Goal: Information Seeking & Learning: Learn about a topic

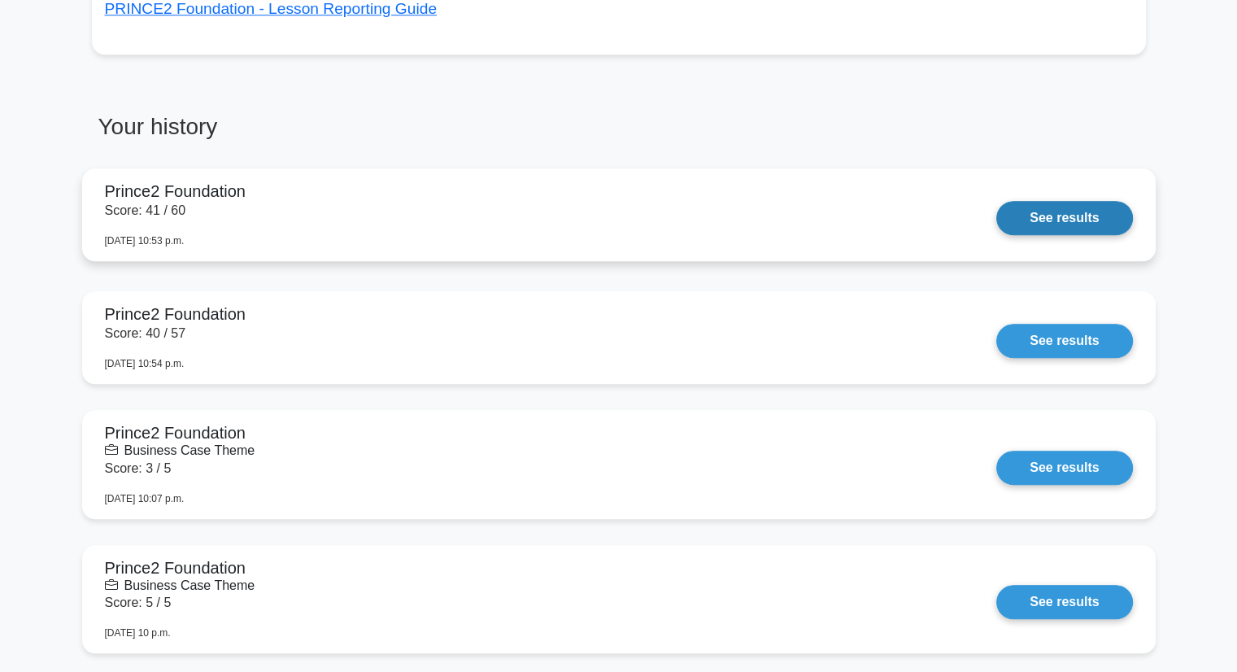
scroll to position [1151, 0]
click at [1049, 227] on link "See results" at bounding box center [1065, 217] width 136 height 34
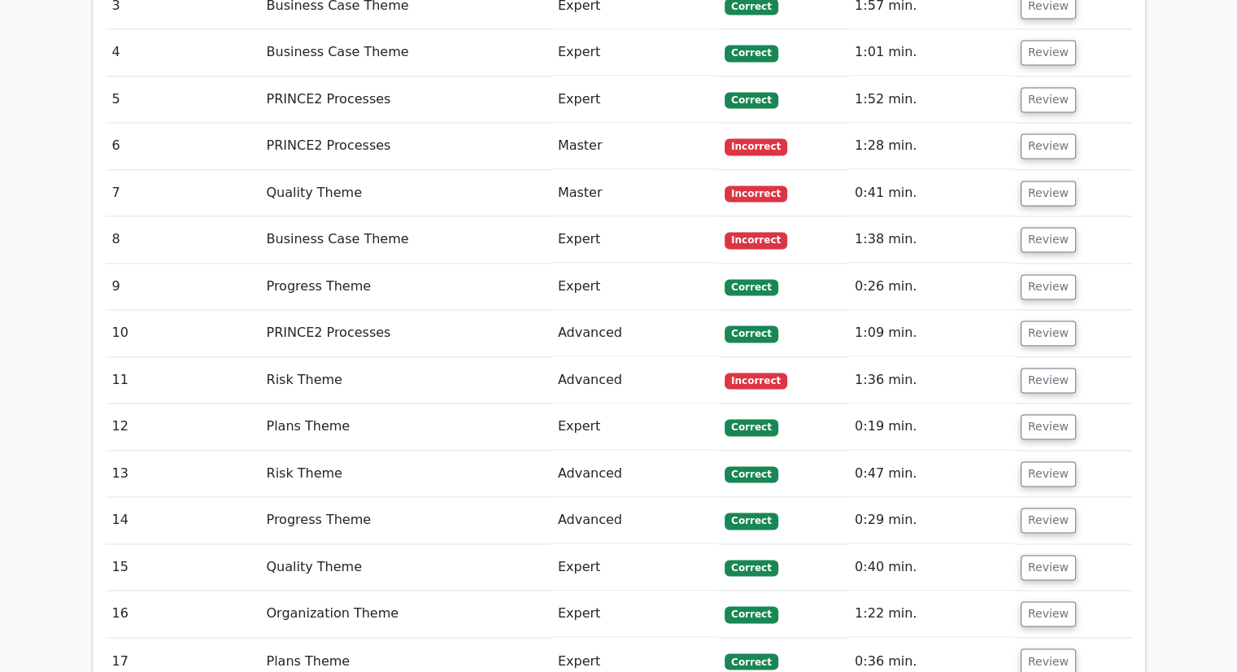
scroll to position [2462, 0]
click at [1041, 226] on button "Review" at bounding box center [1048, 238] width 55 height 25
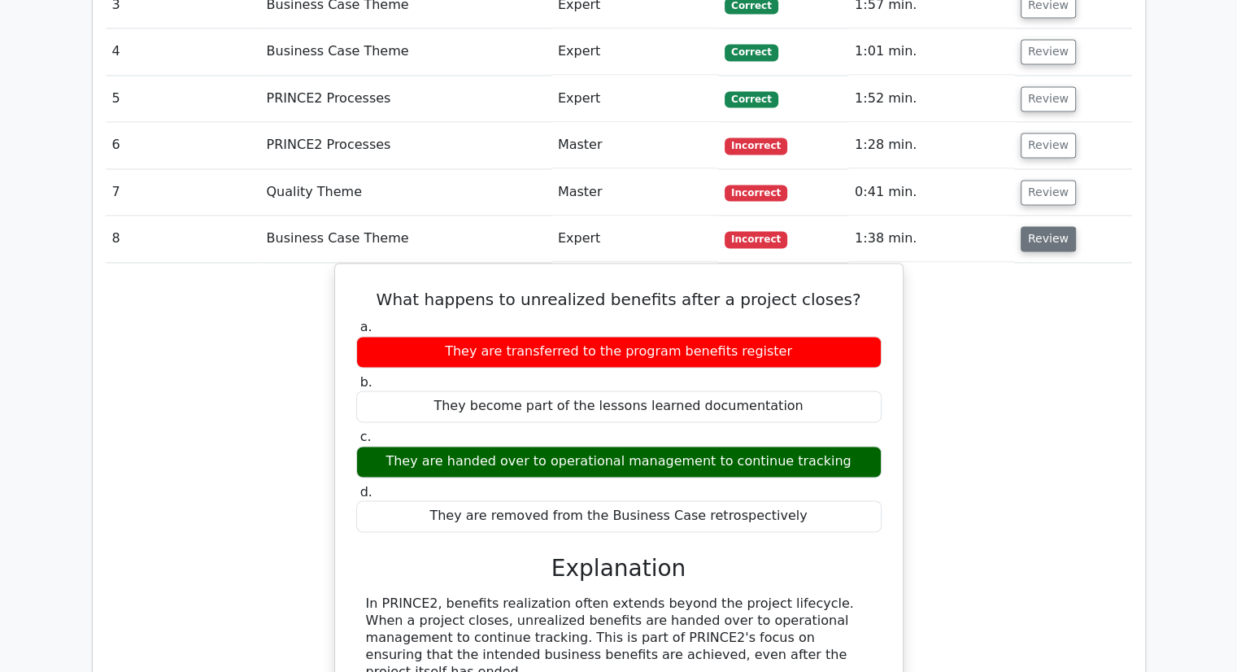
click at [1047, 226] on button "Review" at bounding box center [1048, 238] width 55 height 25
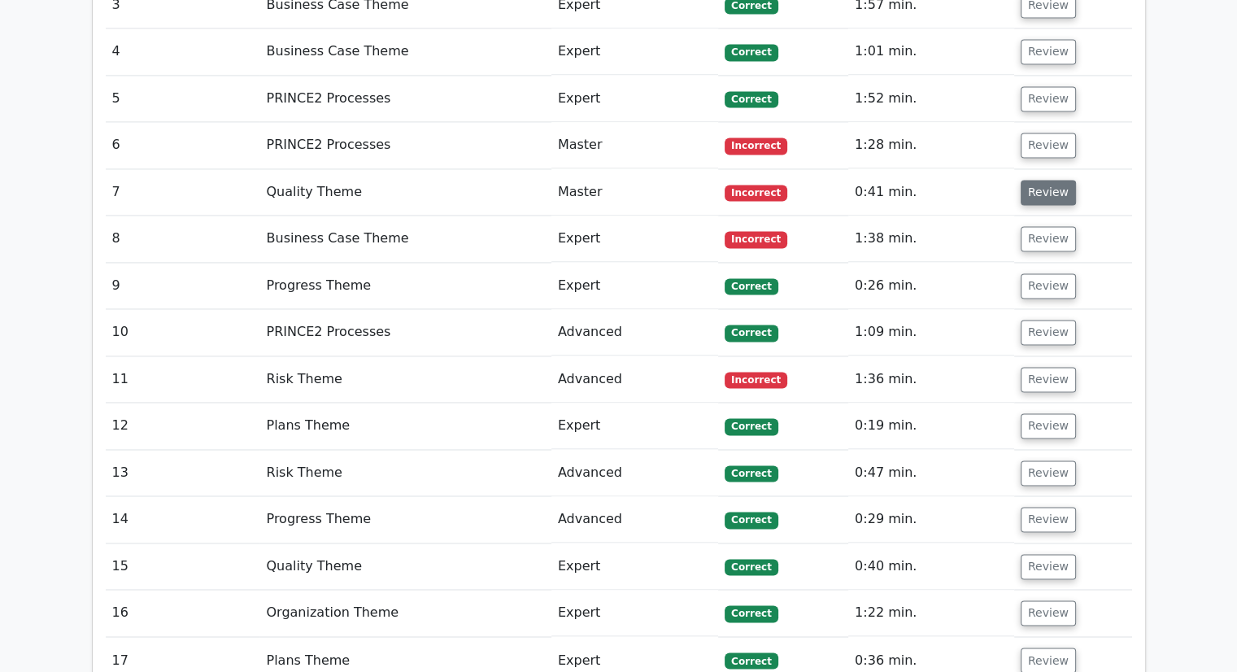
click at [1043, 180] on button "Review" at bounding box center [1048, 192] width 55 height 25
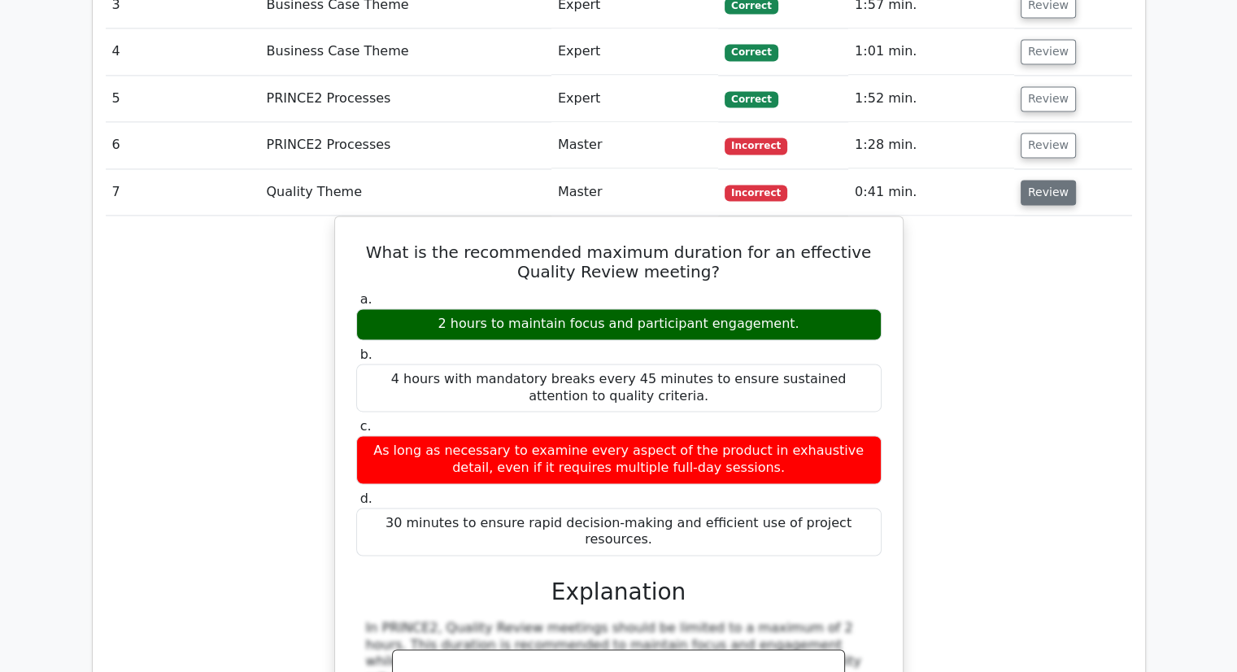
click at [1043, 180] on button "Review" at bounding box center [1048, 192] width 55 height 25
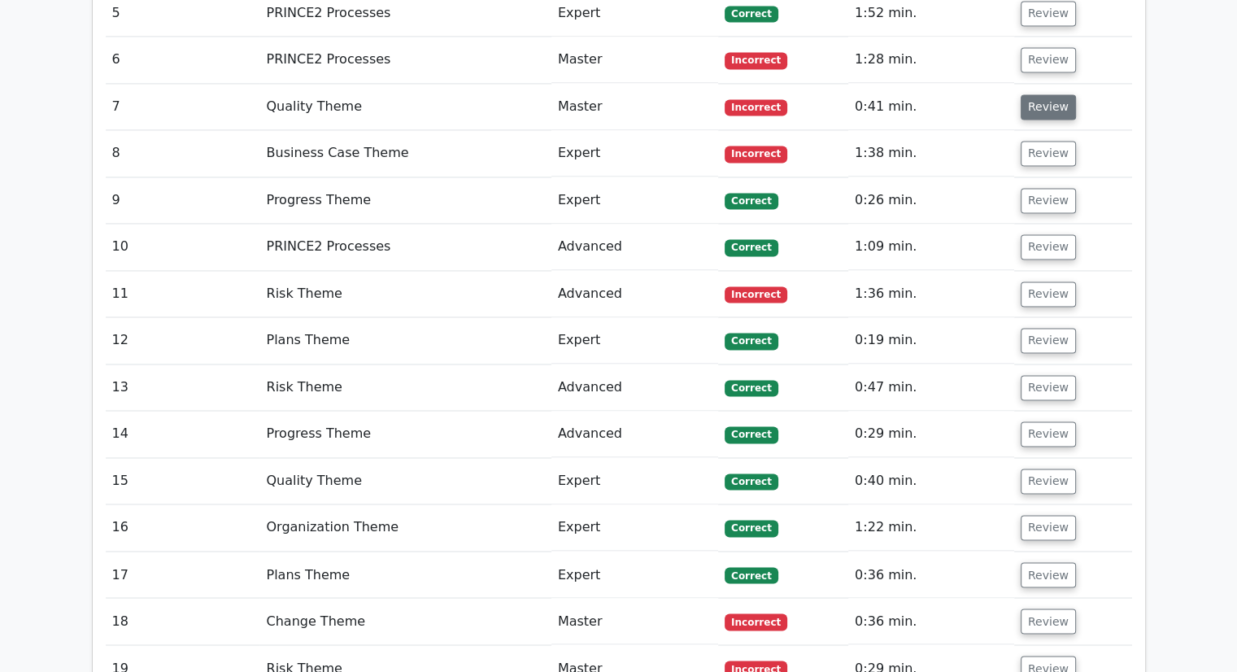
scroll to position [2550, 0]
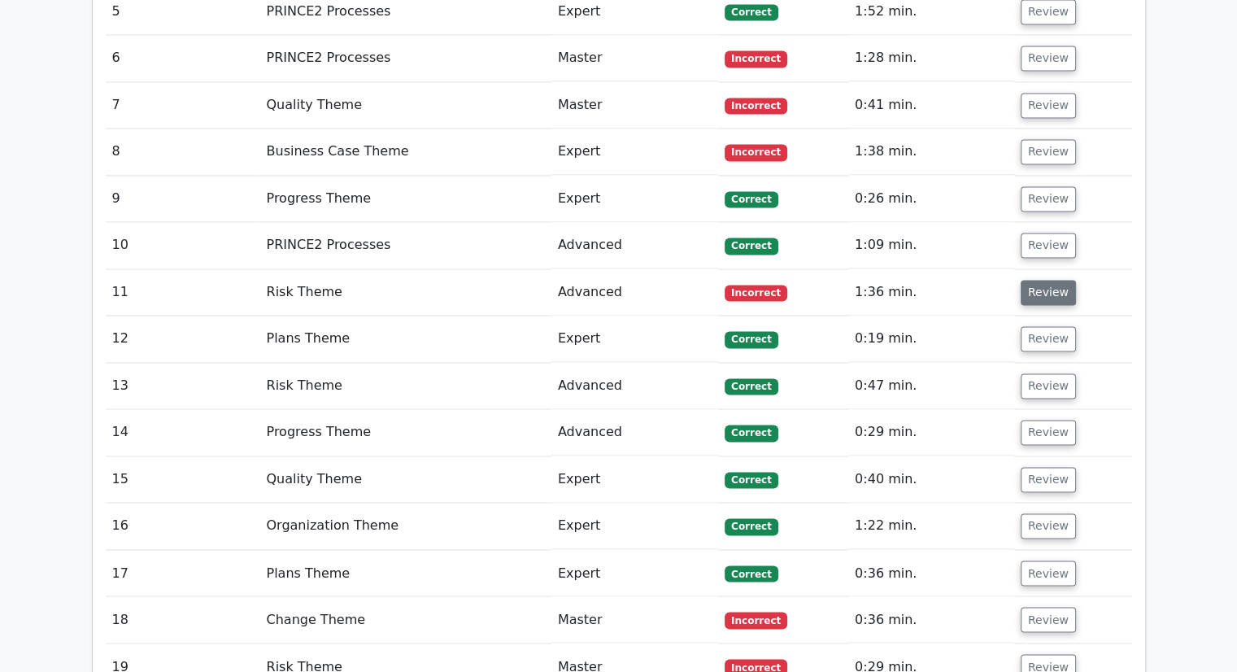
click at [1041, 280] on button "Review" at bounding box center [1048, 292] width 55 height 25
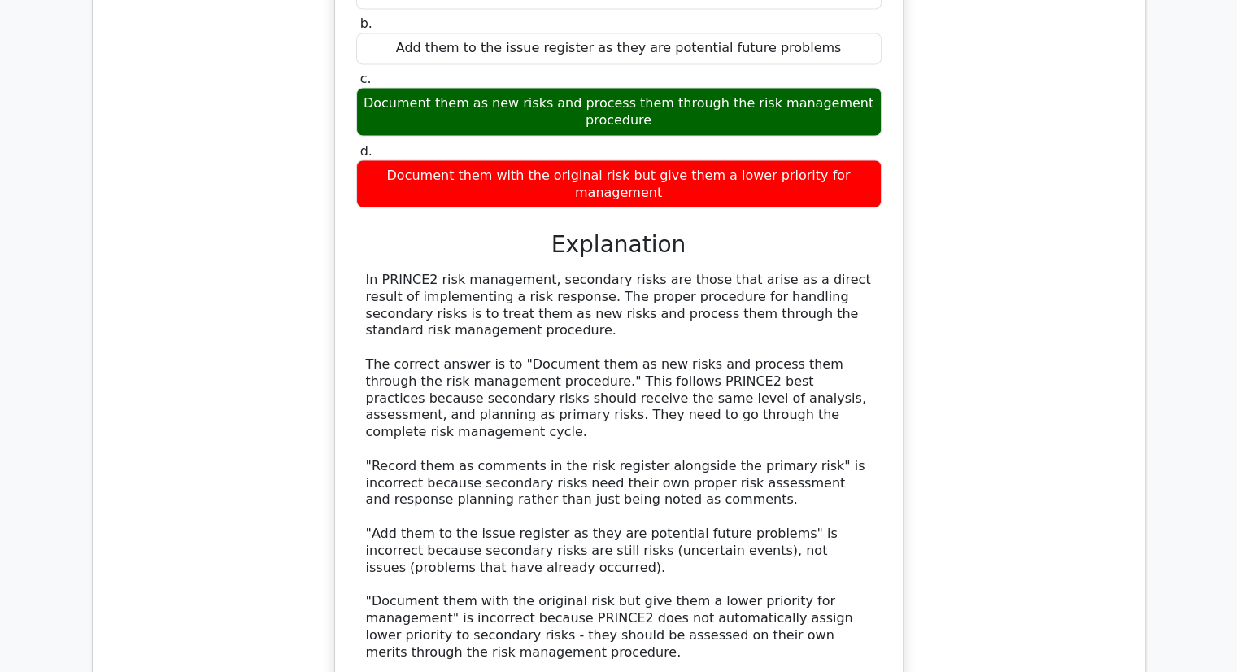
scroll to position [3002, 0]
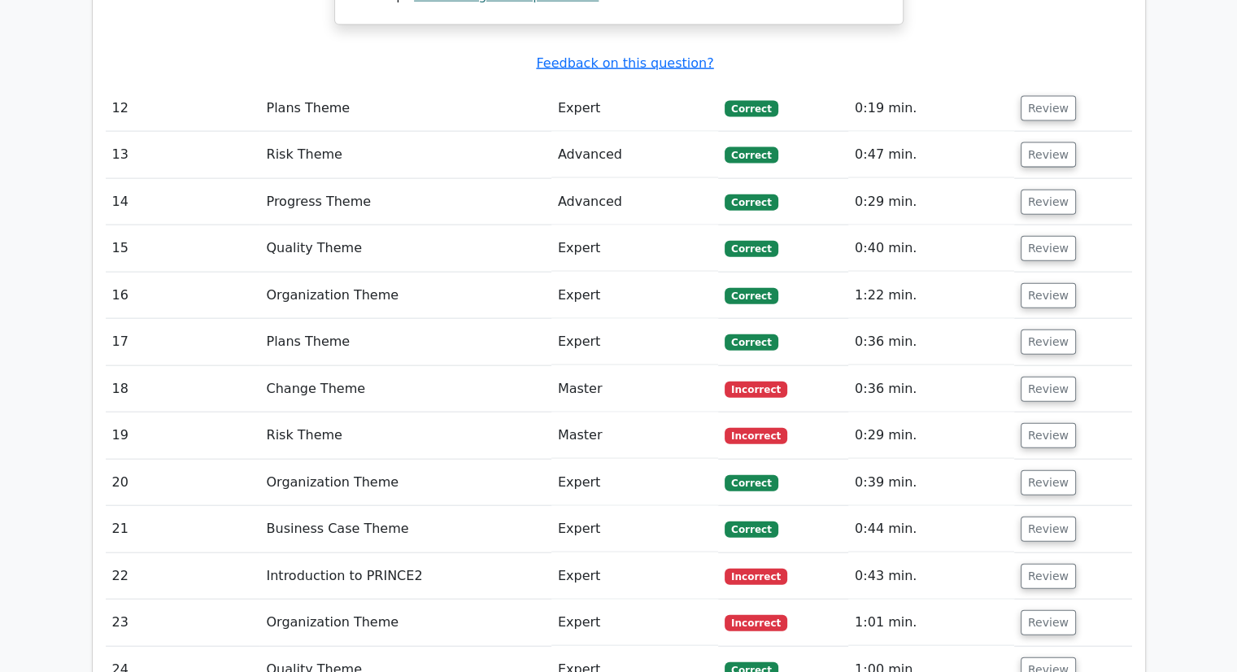
scroll to position [3714, 0]
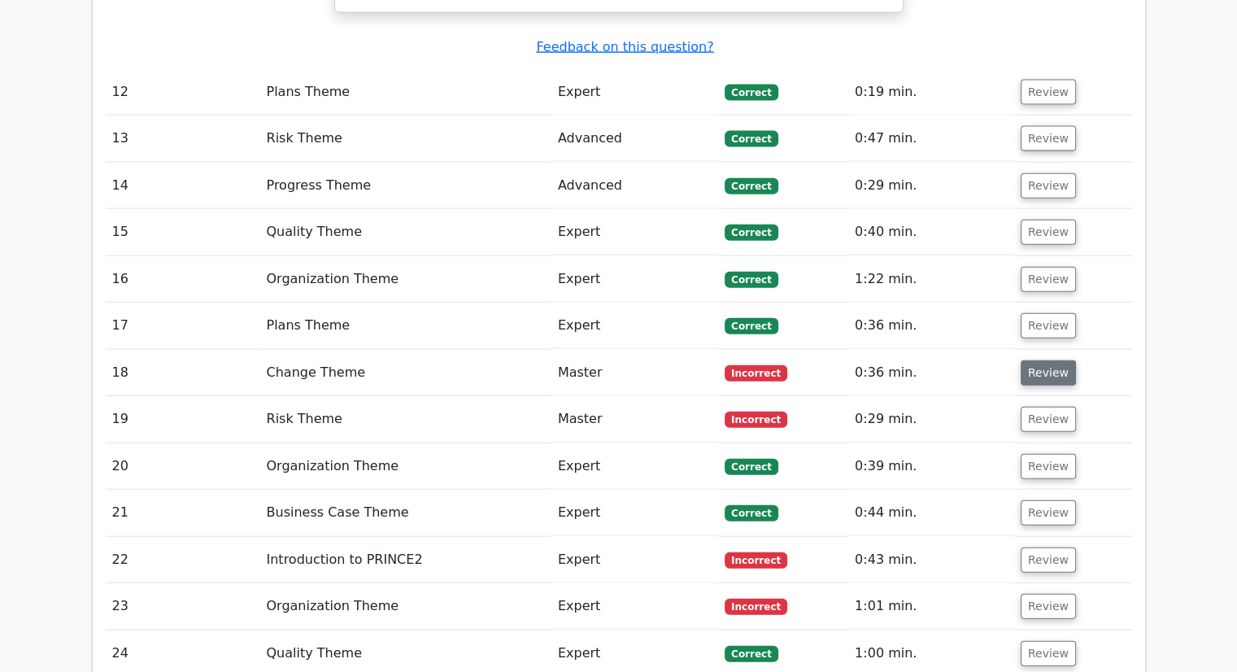
click at [1026, 360] on button "Review" at bounding box center [1048, 372] width 55 height 25
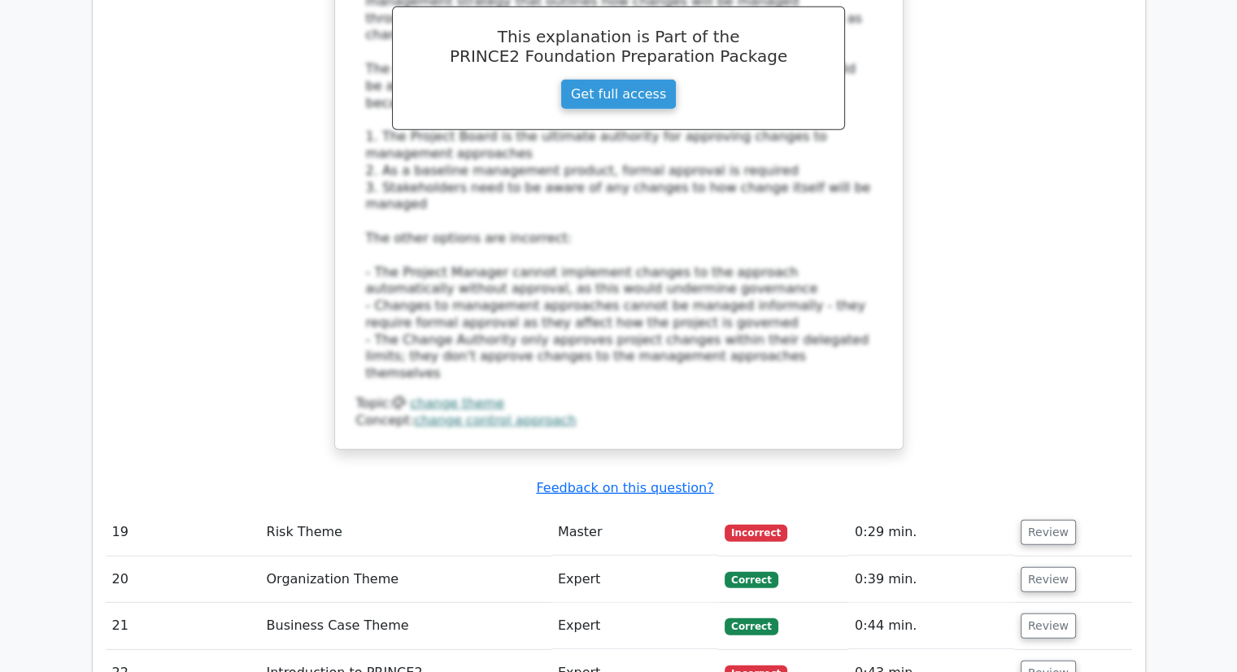
scroll to position [4519, 0]
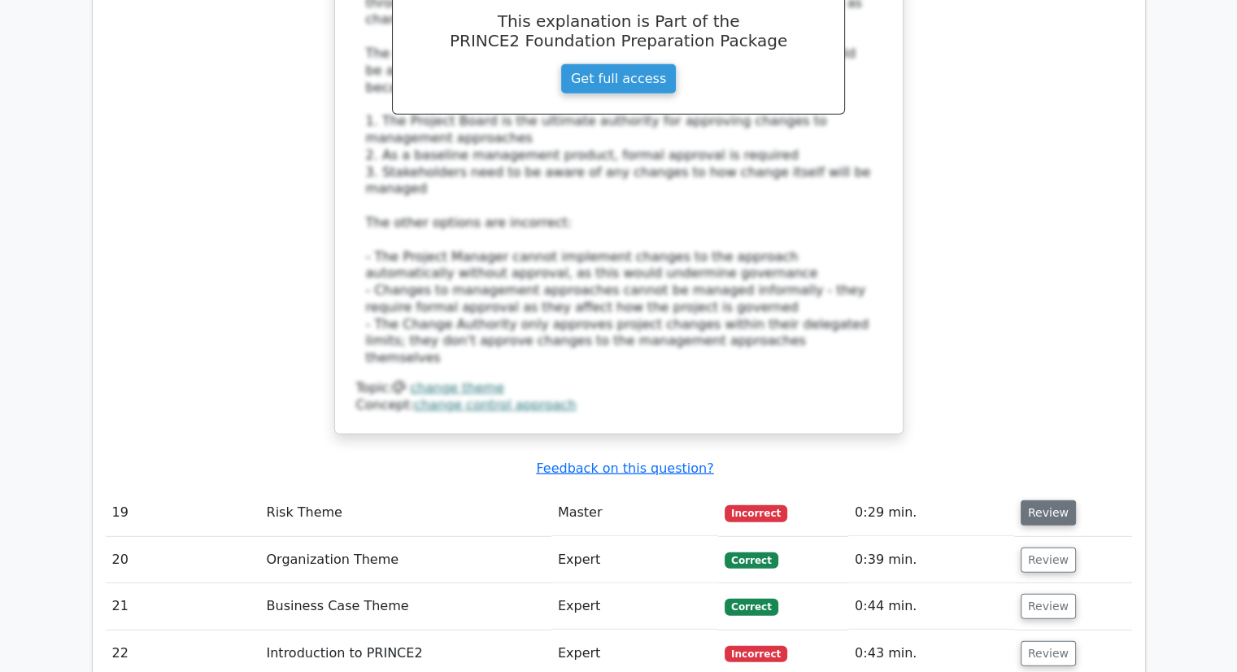
click at [1058, 500] on button "Review" at bounding box center [1048, 512] width 55 height 25
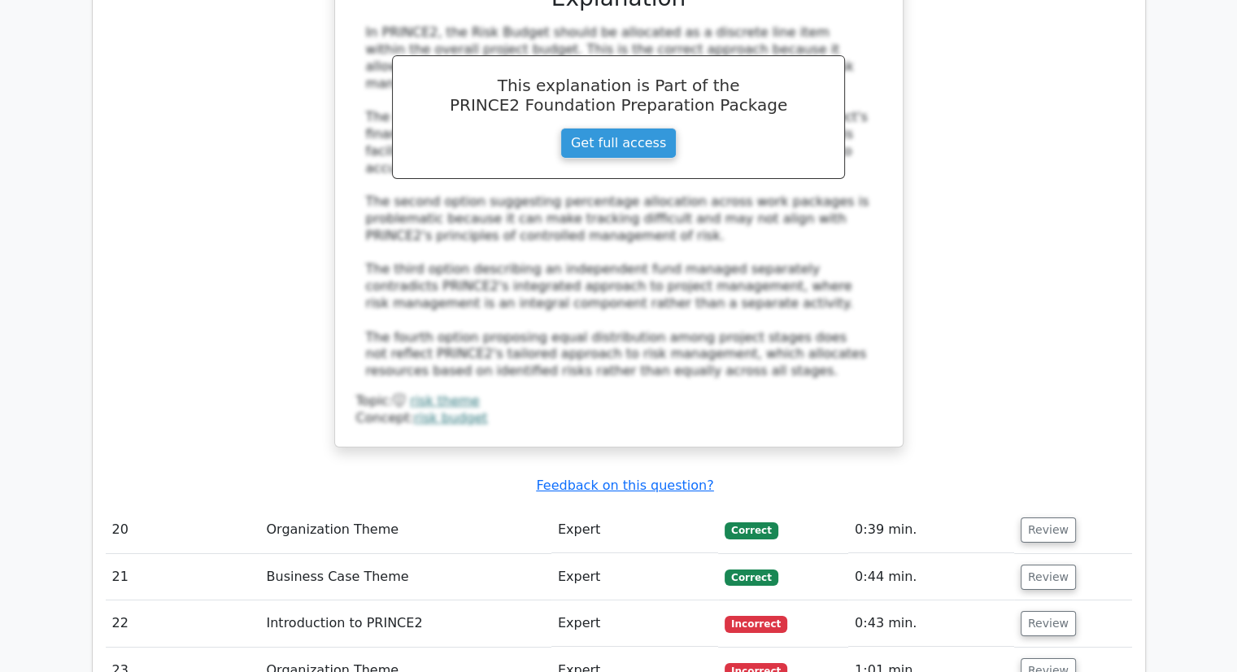
scroll to position [5446, 0]
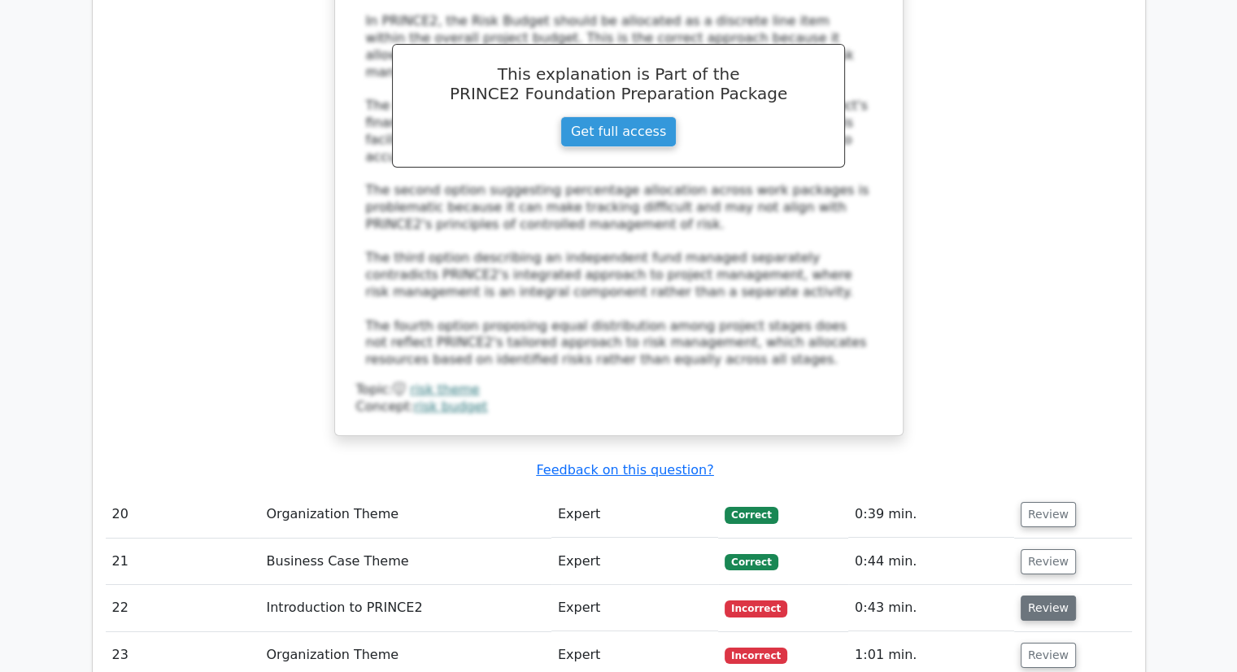
click at [1054, 595] on button "Review" at bounding box center [1048, 607] width 55 height 25
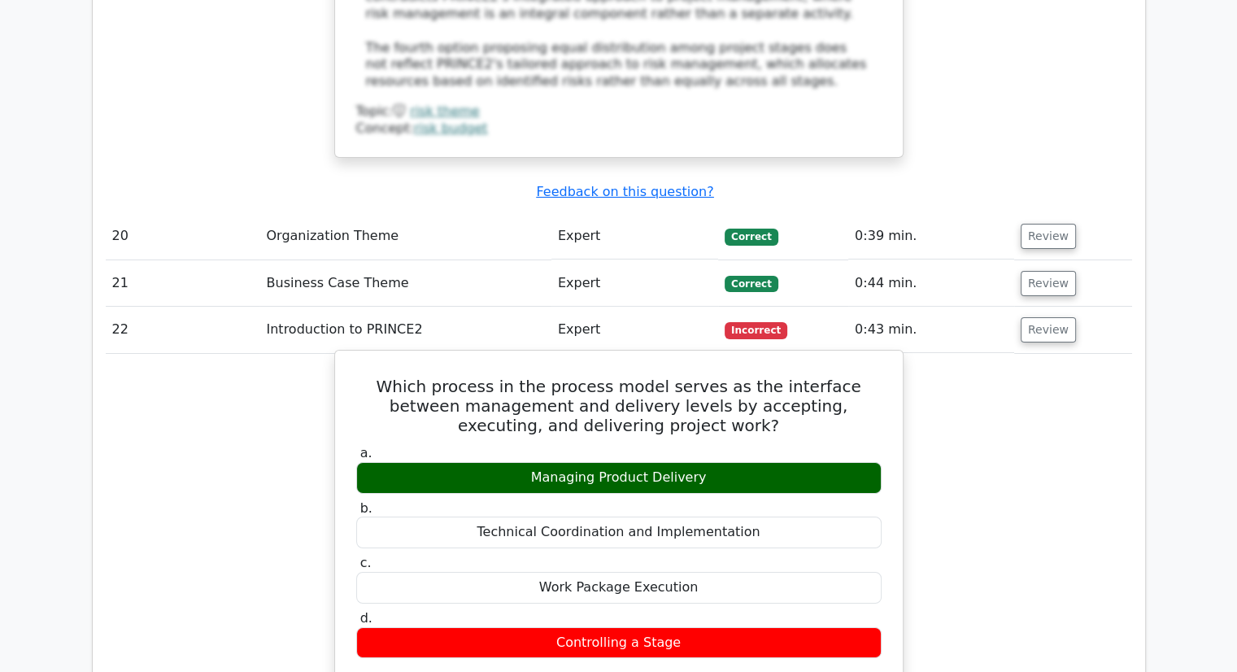
scroll to position [5724, 0]
click at [1021, 317] on button "Review" at bounding box center [1048, 329] width 55 height 25
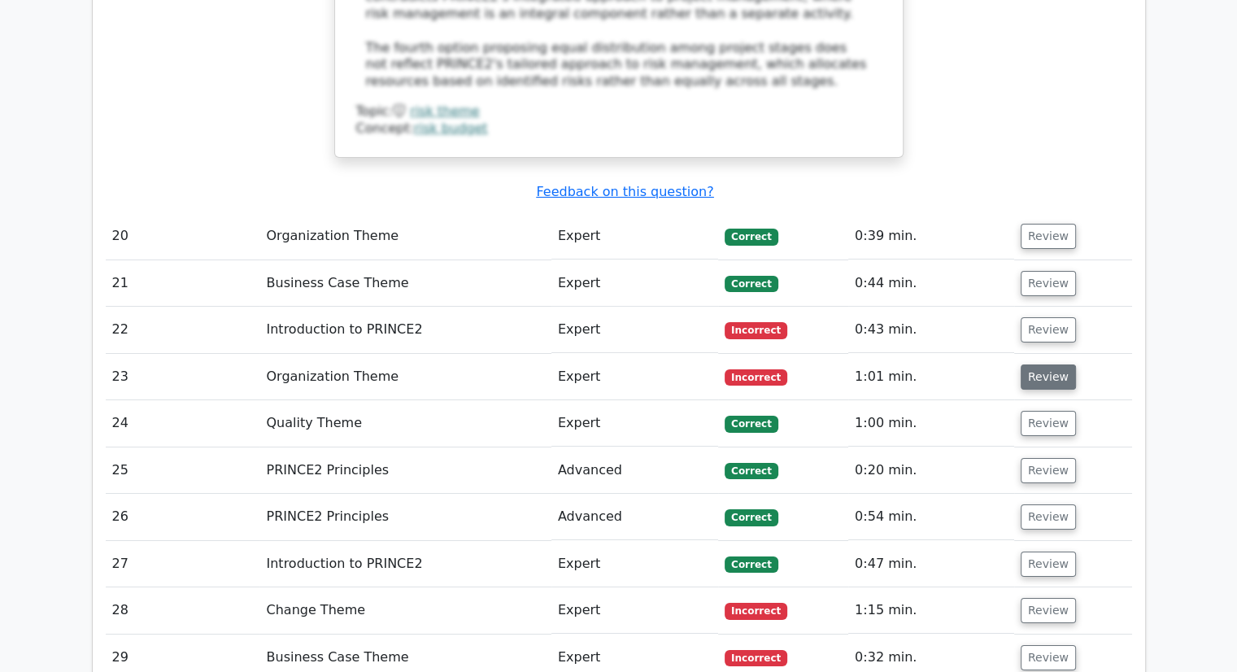
click at [1049, 364] on button "Review" at bounding box center [1048, 376] width 55 height 25
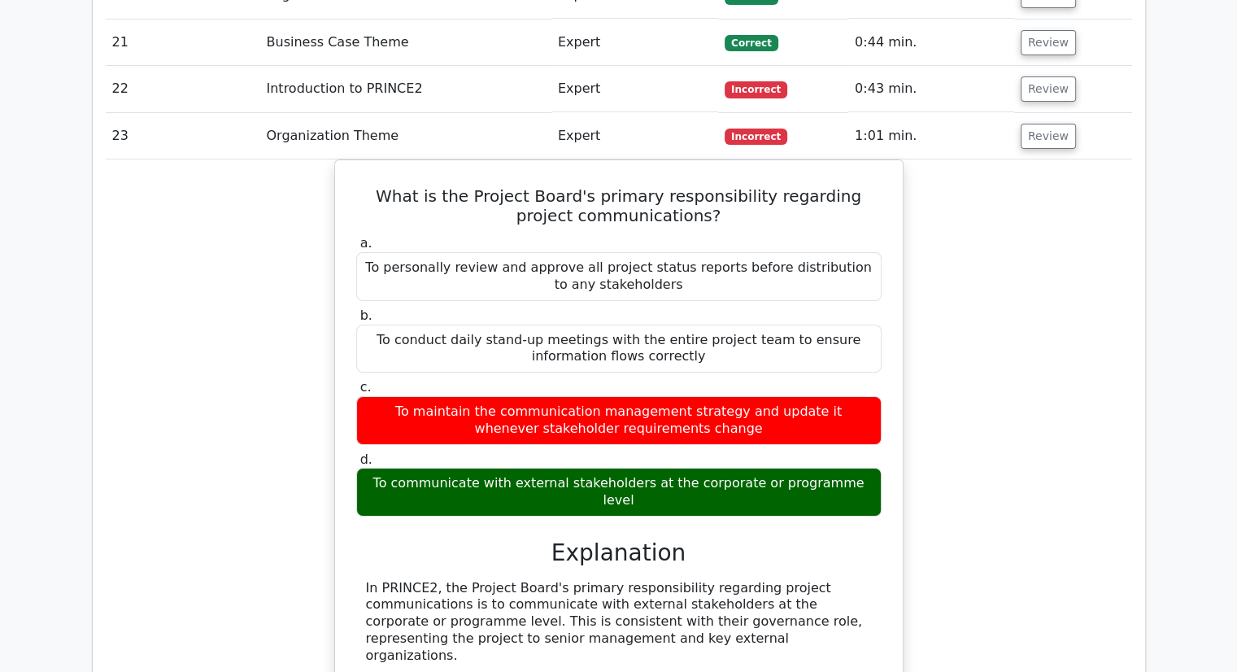
scroll to position [5974, 0]
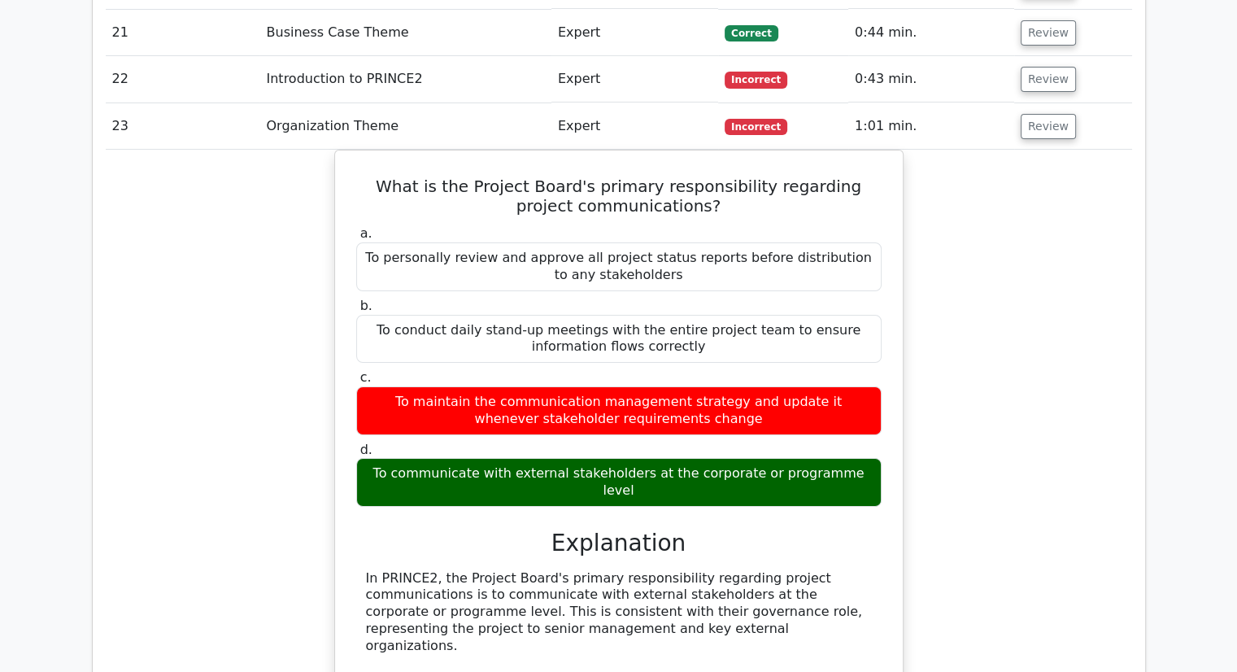
click at [1002, 285] on div "What is the Project Board's primary responsibility regarding project communicat…" at bounding box center [619, 555] width 1027 height 811
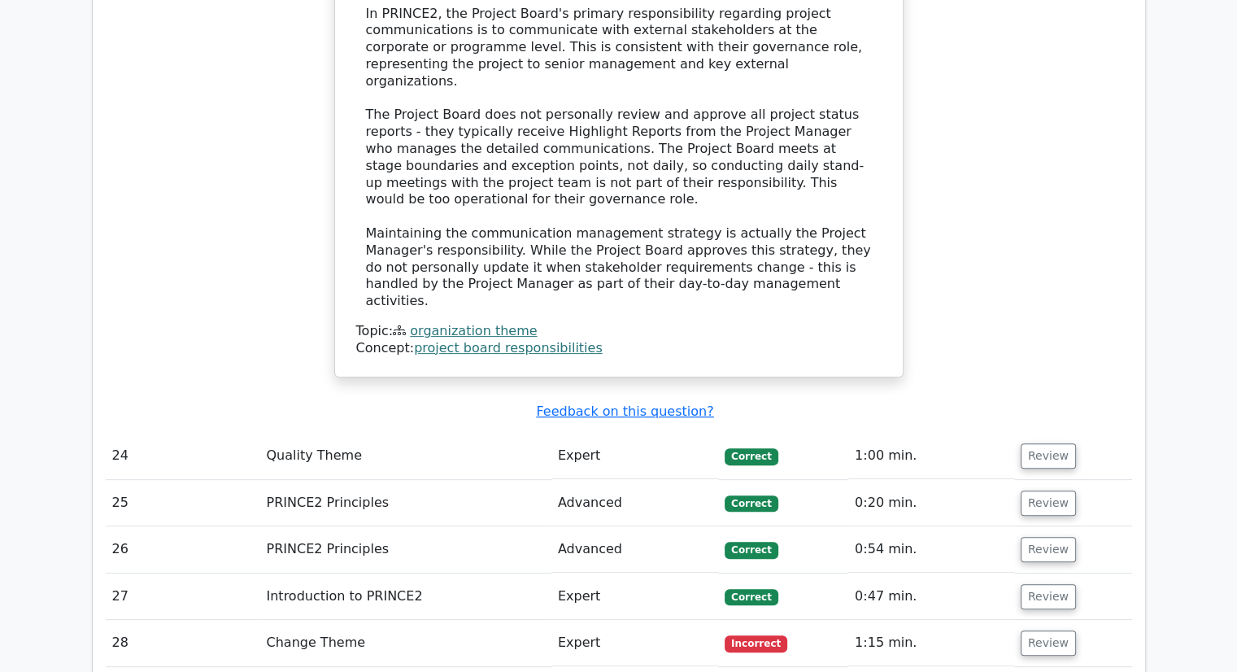
scroll to position [6541, 0]
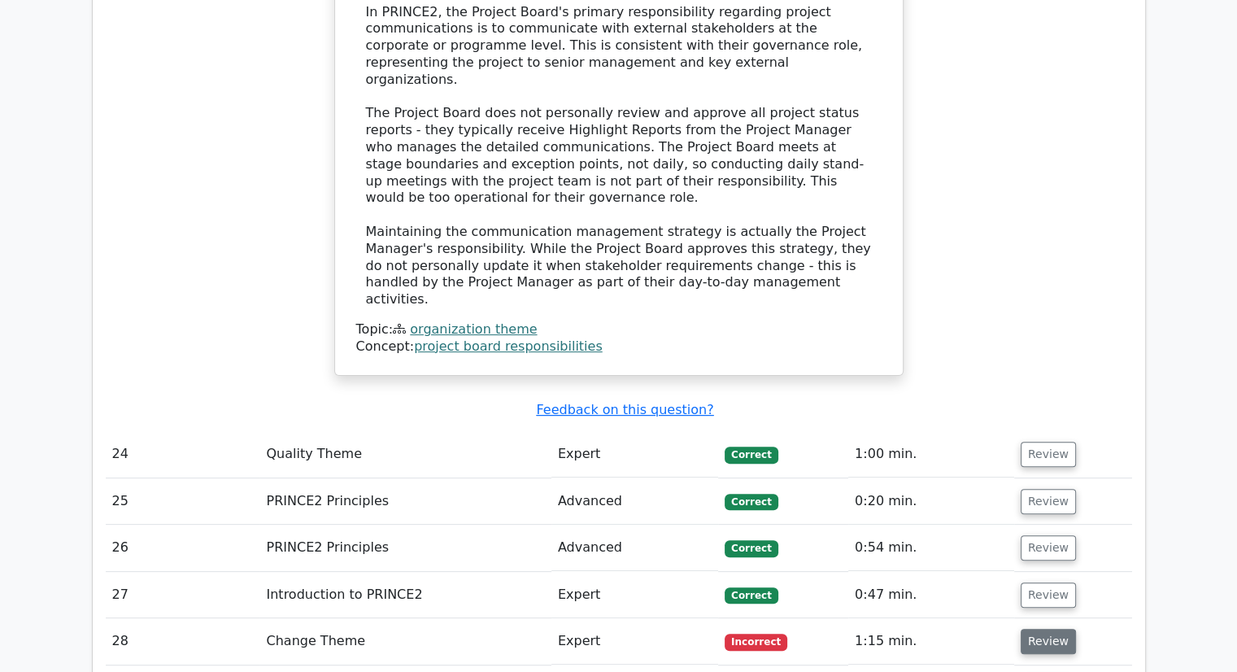
click at [1054, 629] on button "Review" at bounding box center [1048, 641] width 55 height 25
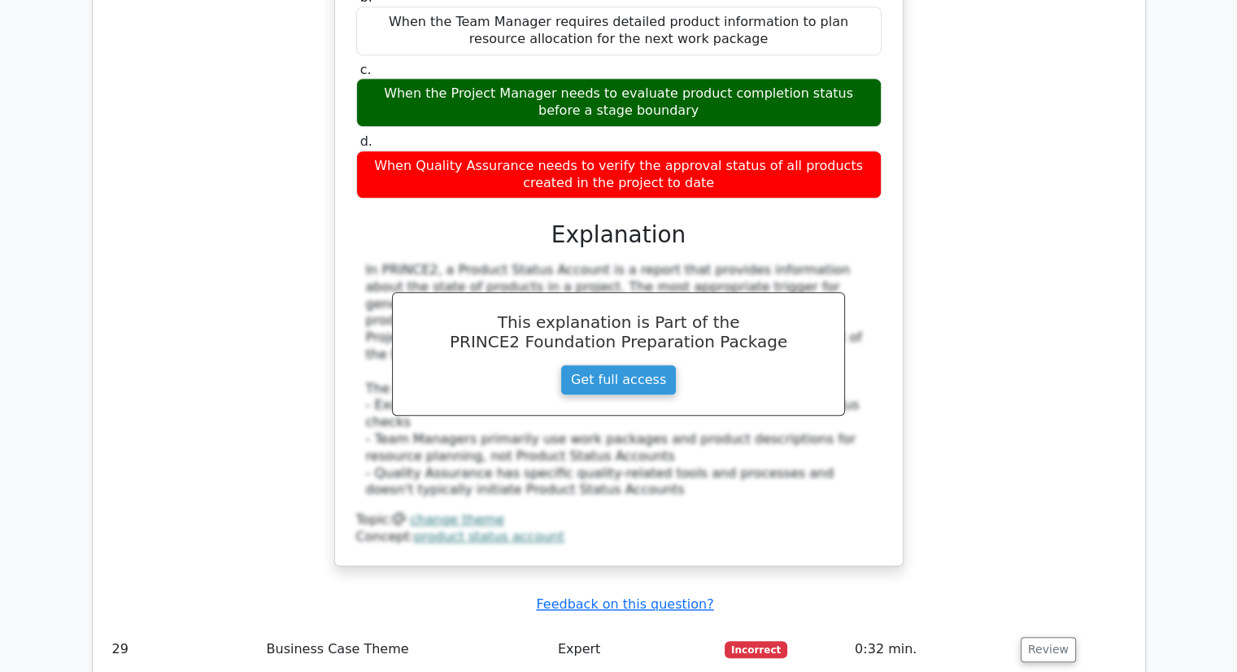
scroll to position [7361, 0]
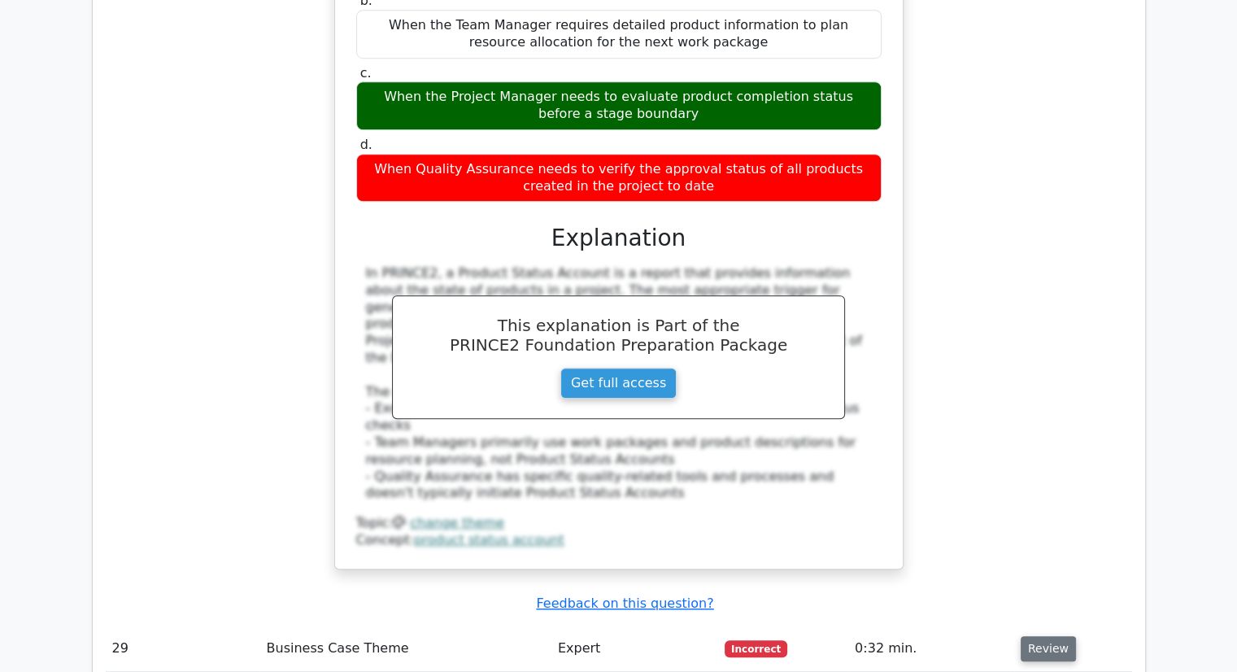
click at [1025, 636] on button "Review" at bounding box center [1048, 648] width 55 height 25
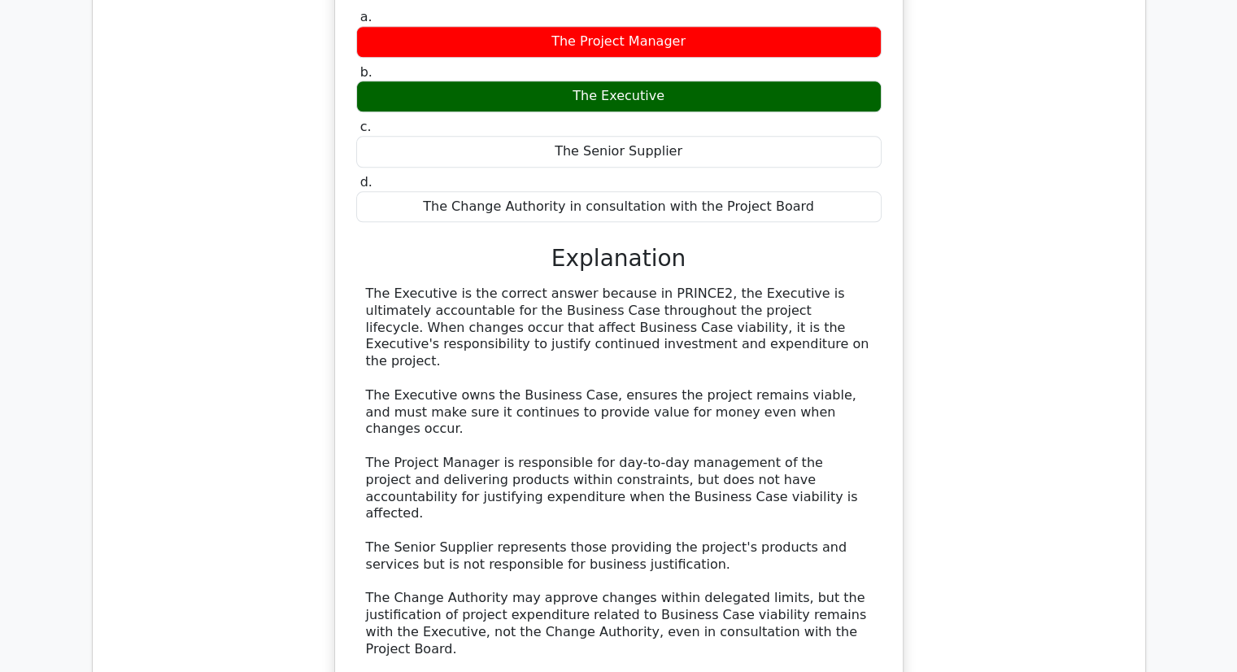
scroll to position [8122, 0]
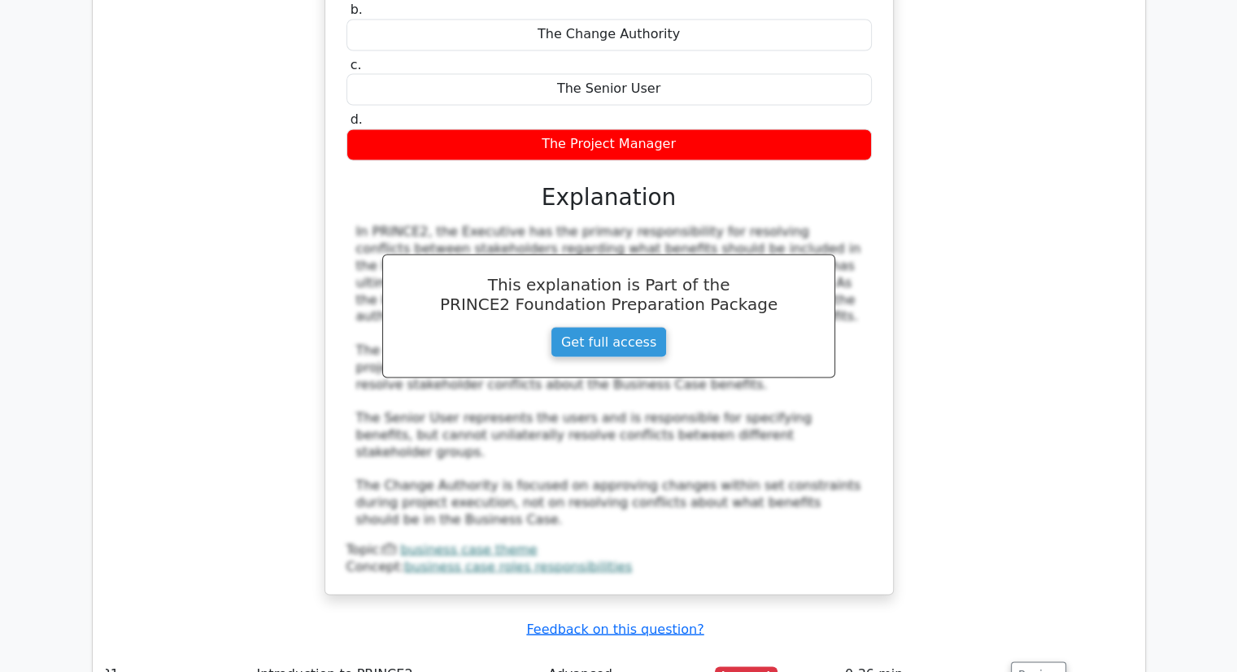
scroll to position [9101, 0]
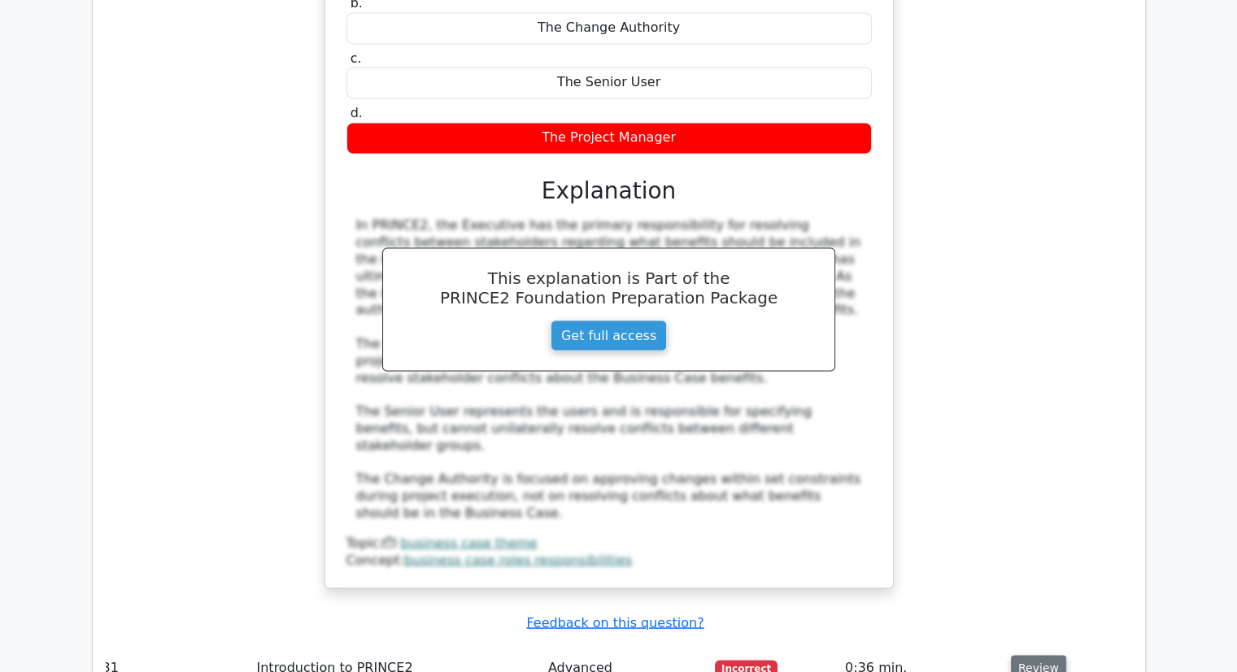
click at [1027, 655] on button "Review" at bounding box center [1038, 667] width 55 height 25
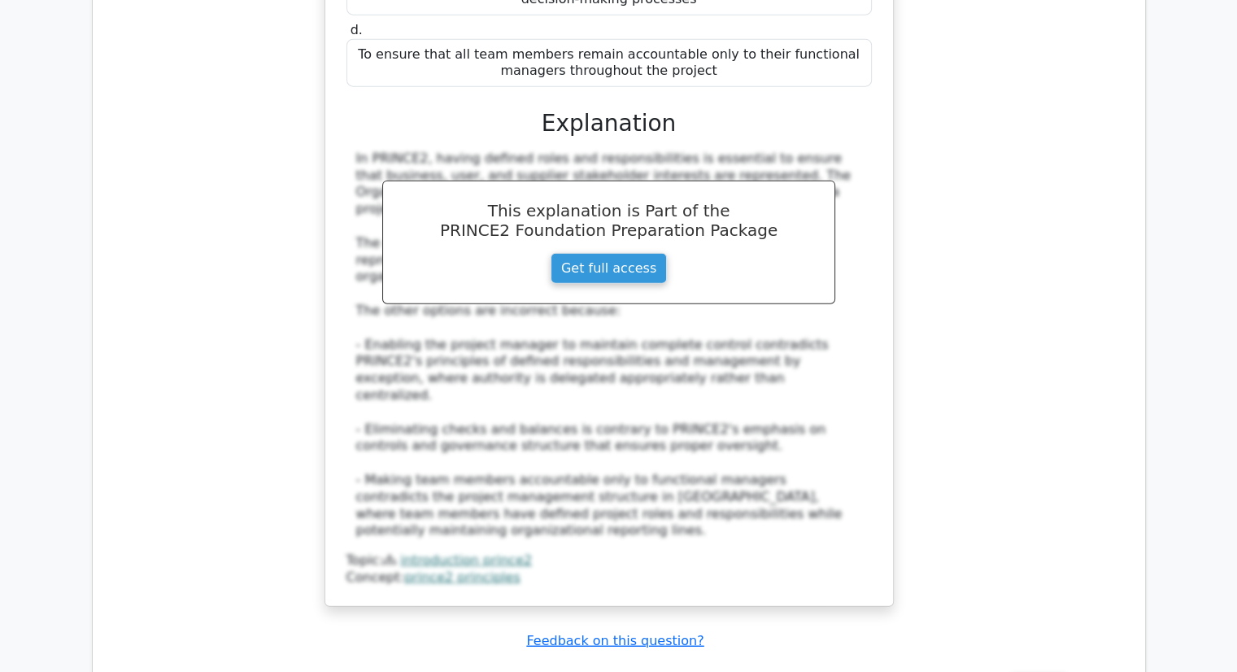
scroll to position [10065, 0]
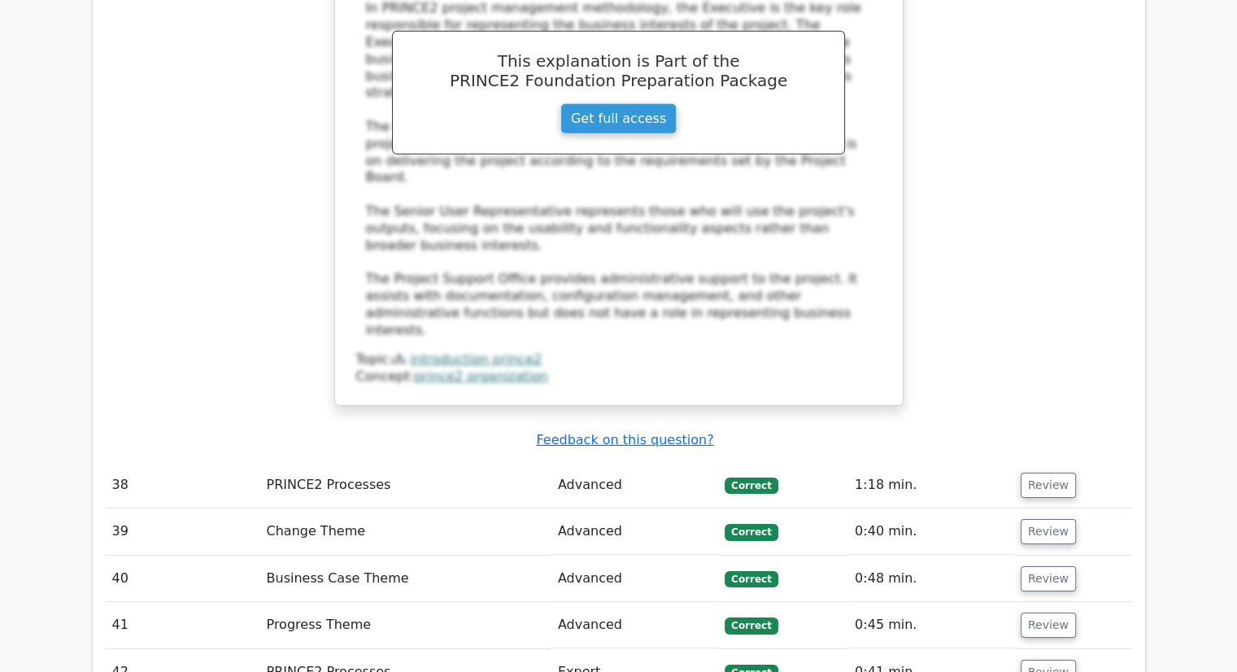
scroll to position [11356, 0]
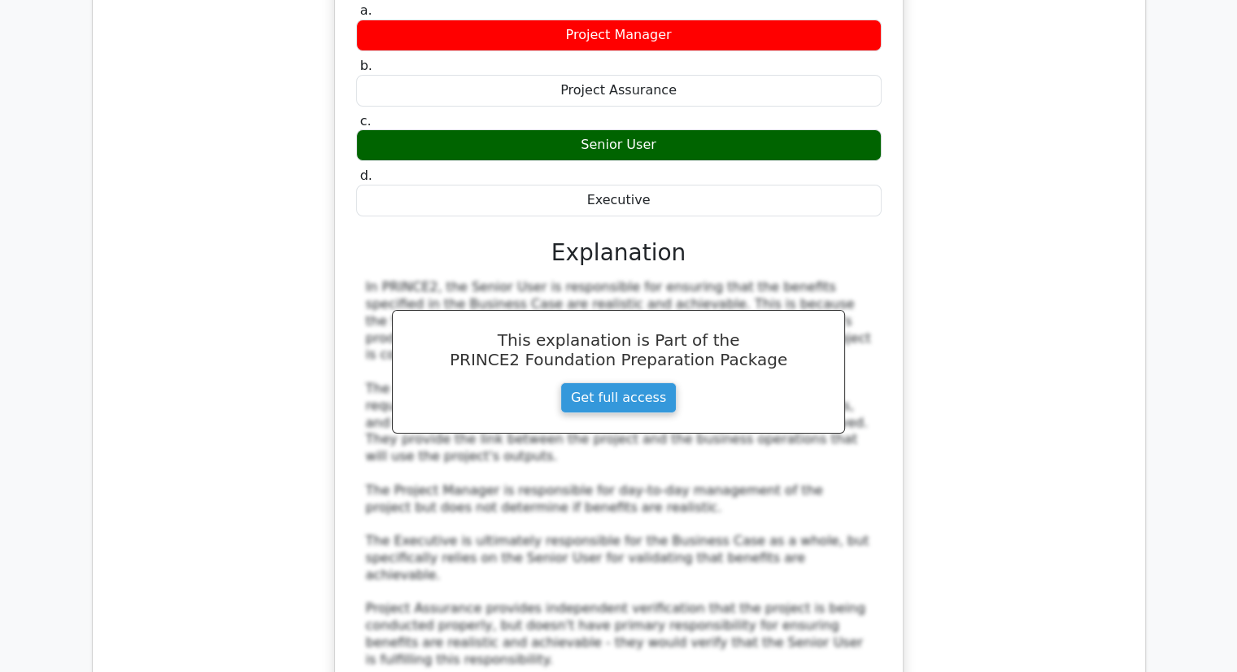
scroll to position [12314, 0]
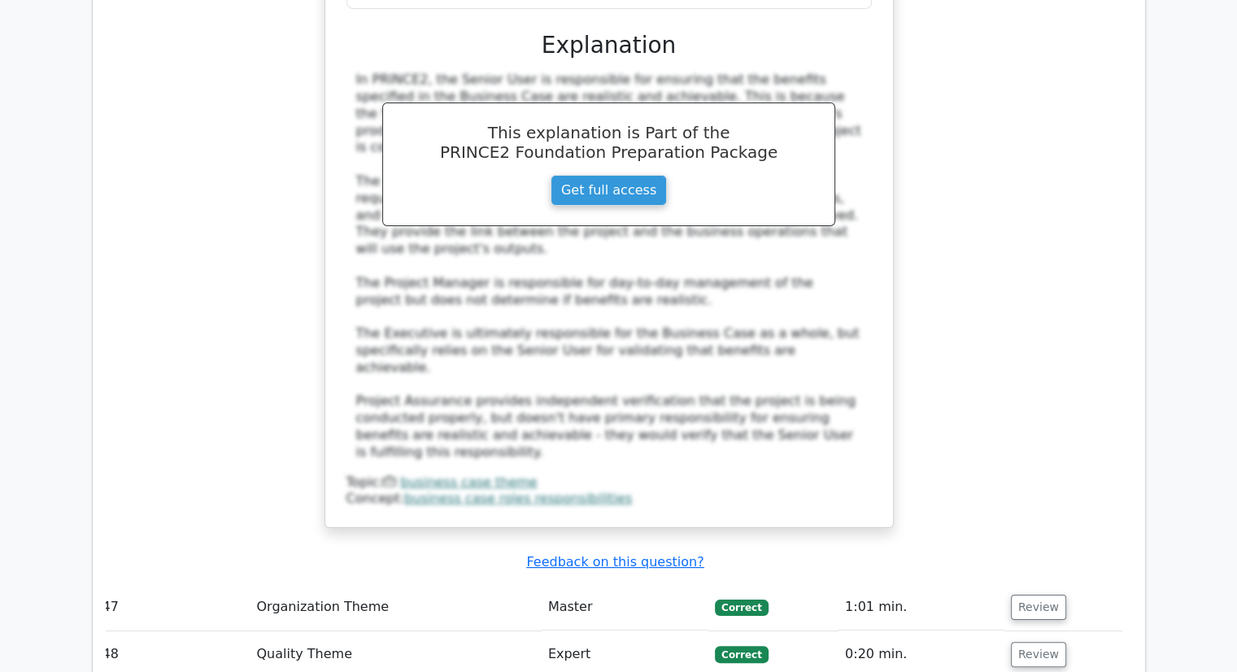
scroll to position [12505, 0]
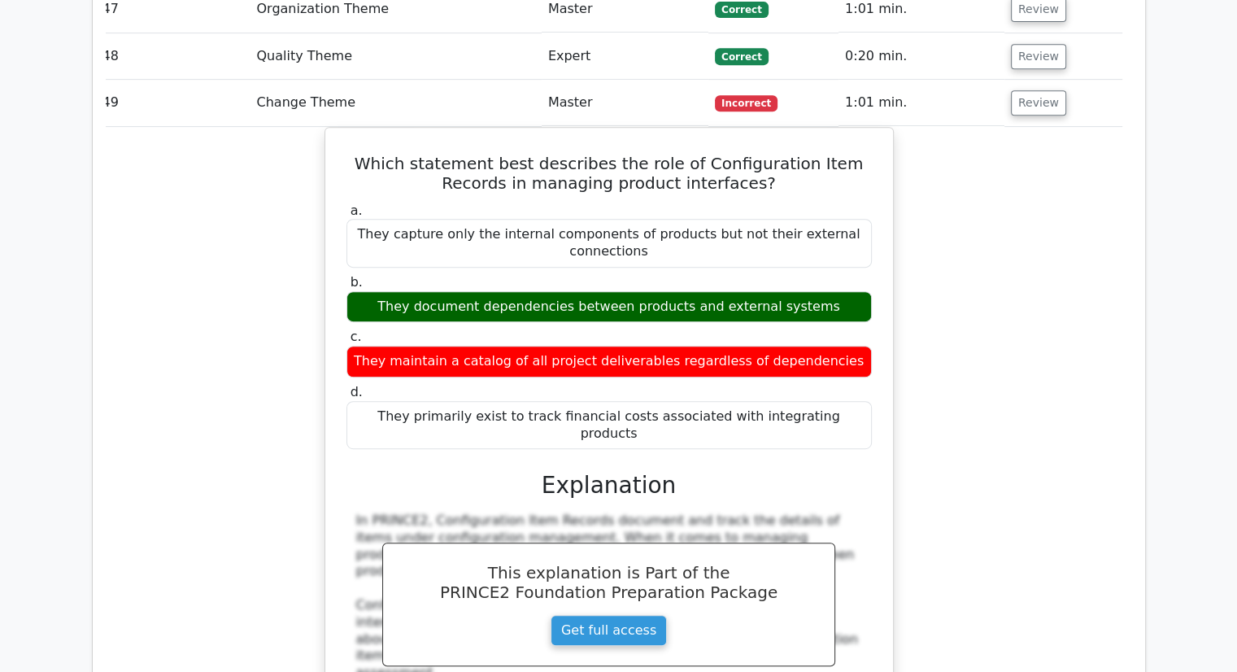
scroll to position [13119, 0]
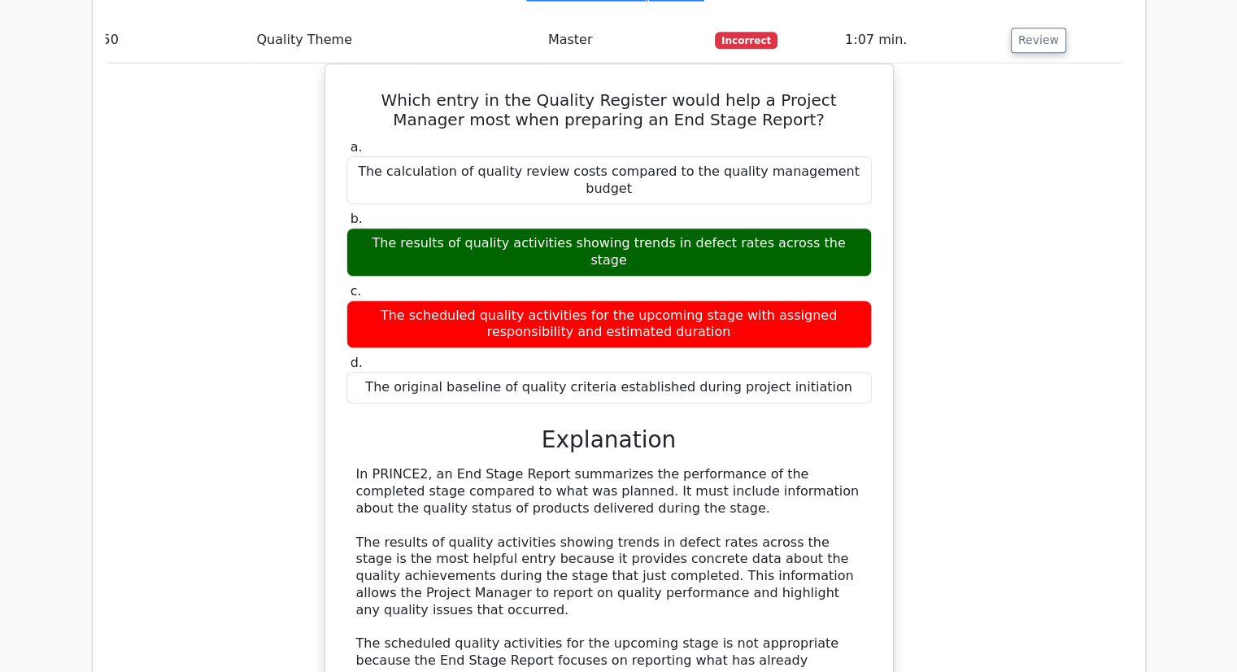
scroll to position [14146, 0]
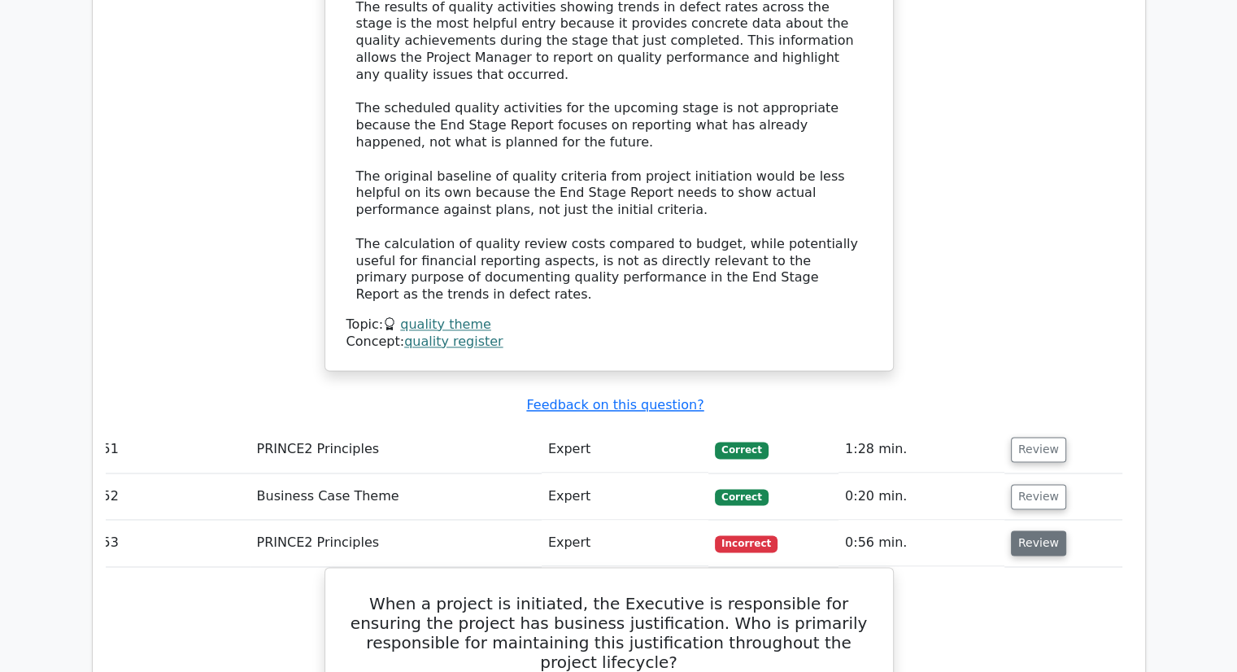
scroll to position [14666, 0]
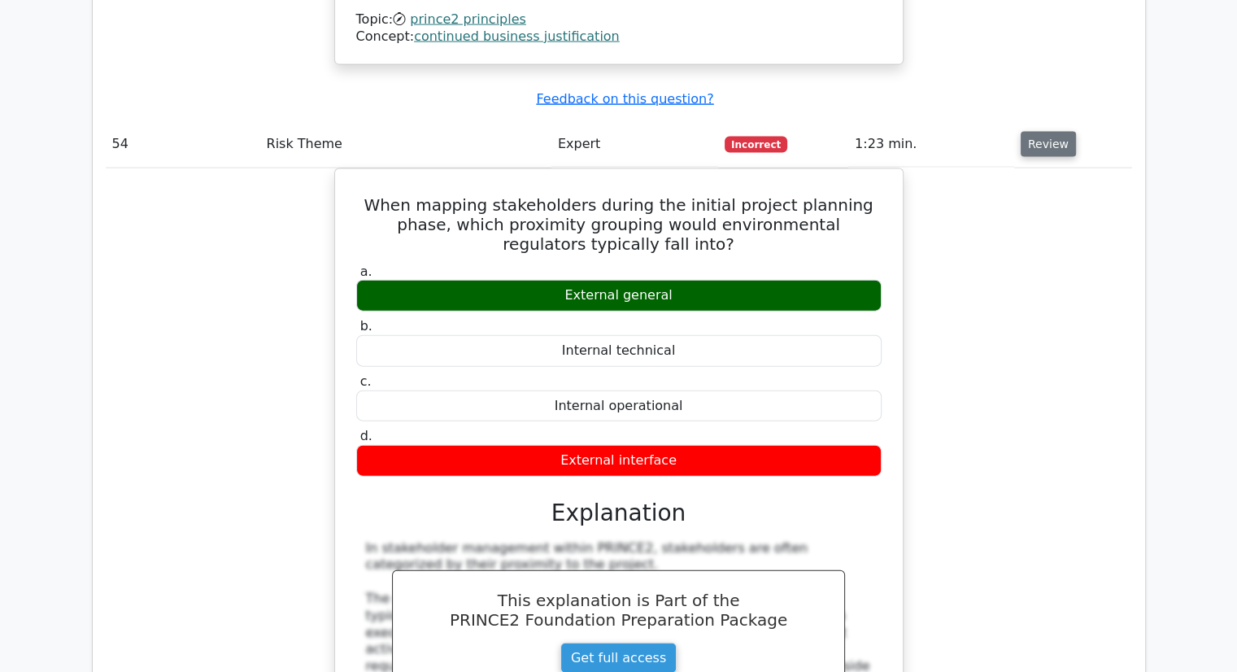
scroll to position [15979, 0]
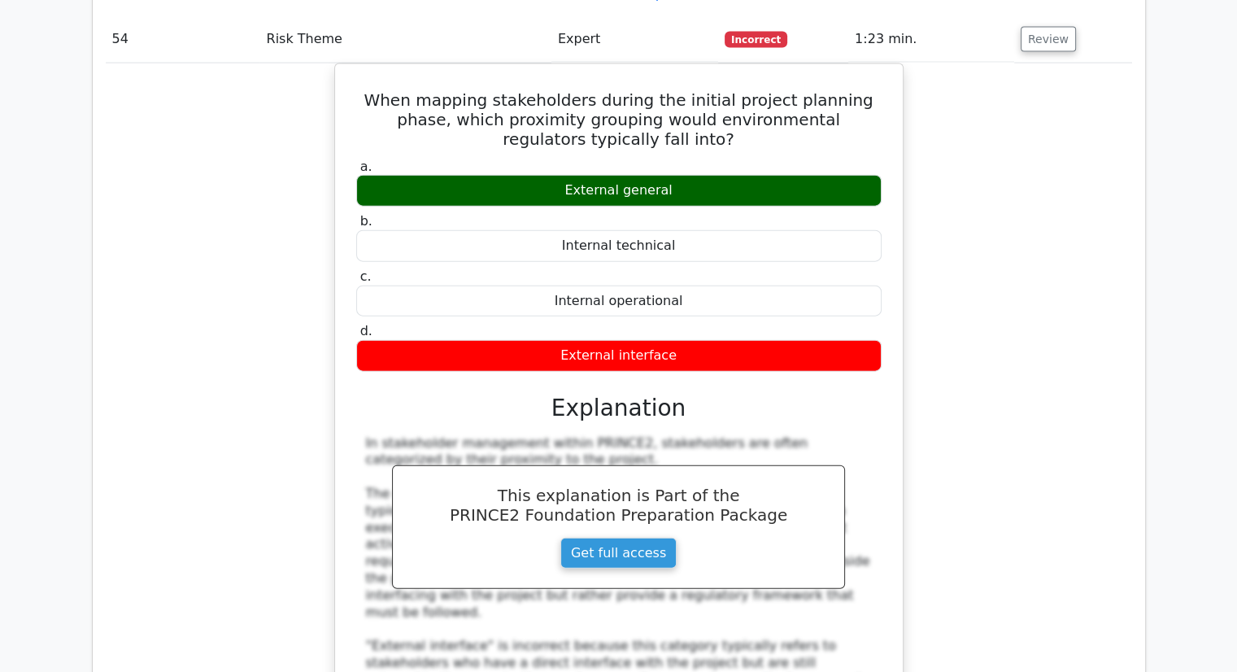
scroll to position [16081, 0]
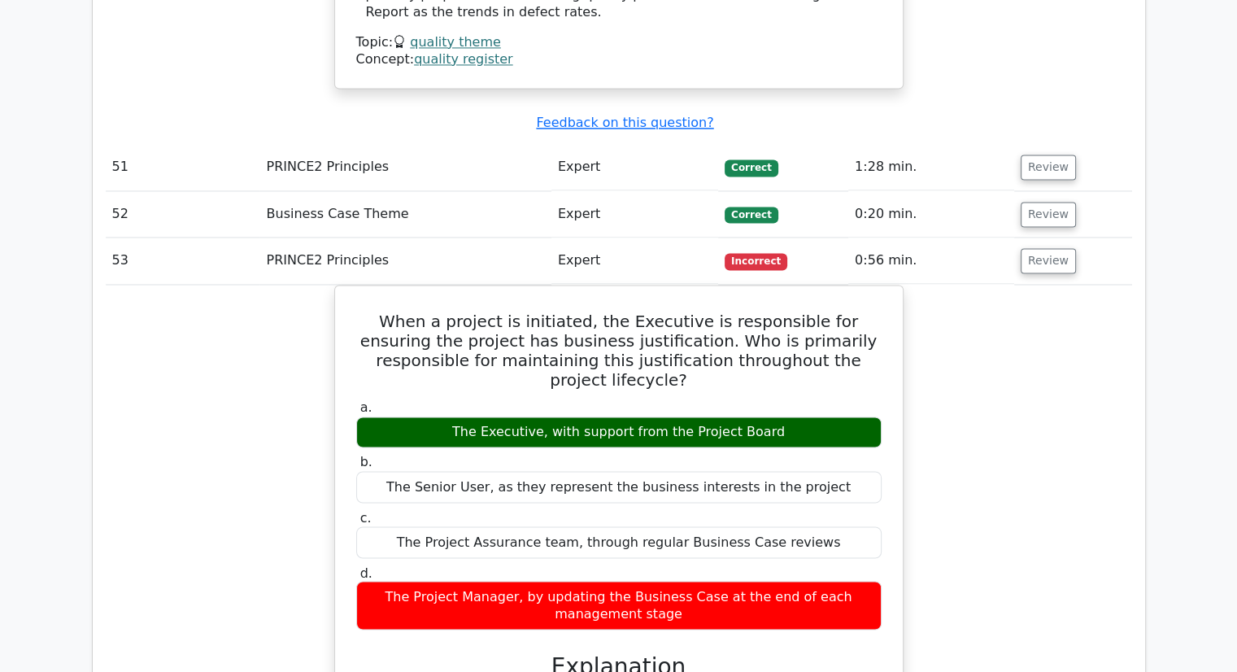
scroll to position [14962, 0]
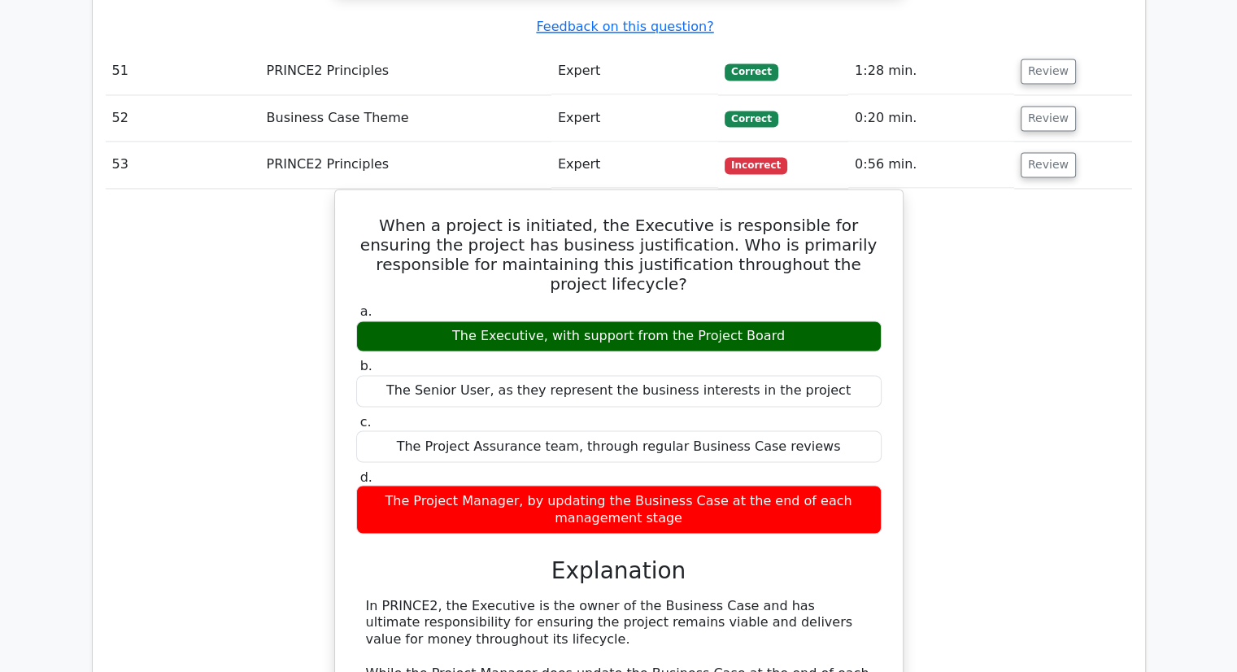
scroll to position [15058, 0]
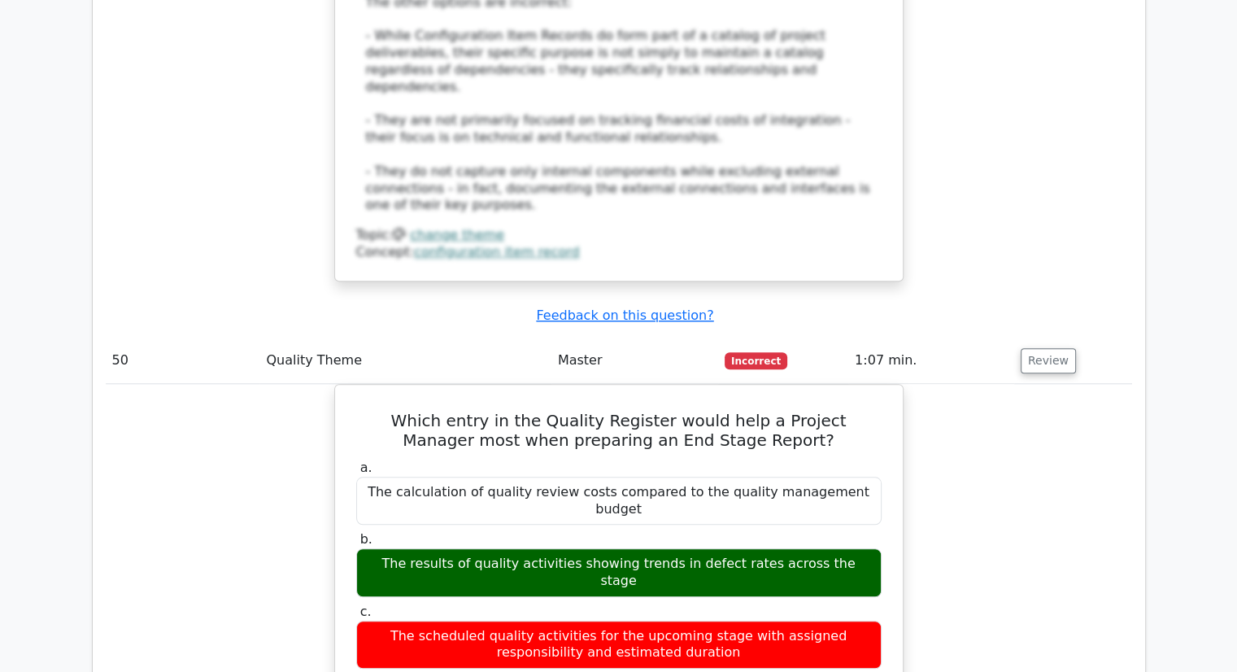
scroll to position [13825, 0]
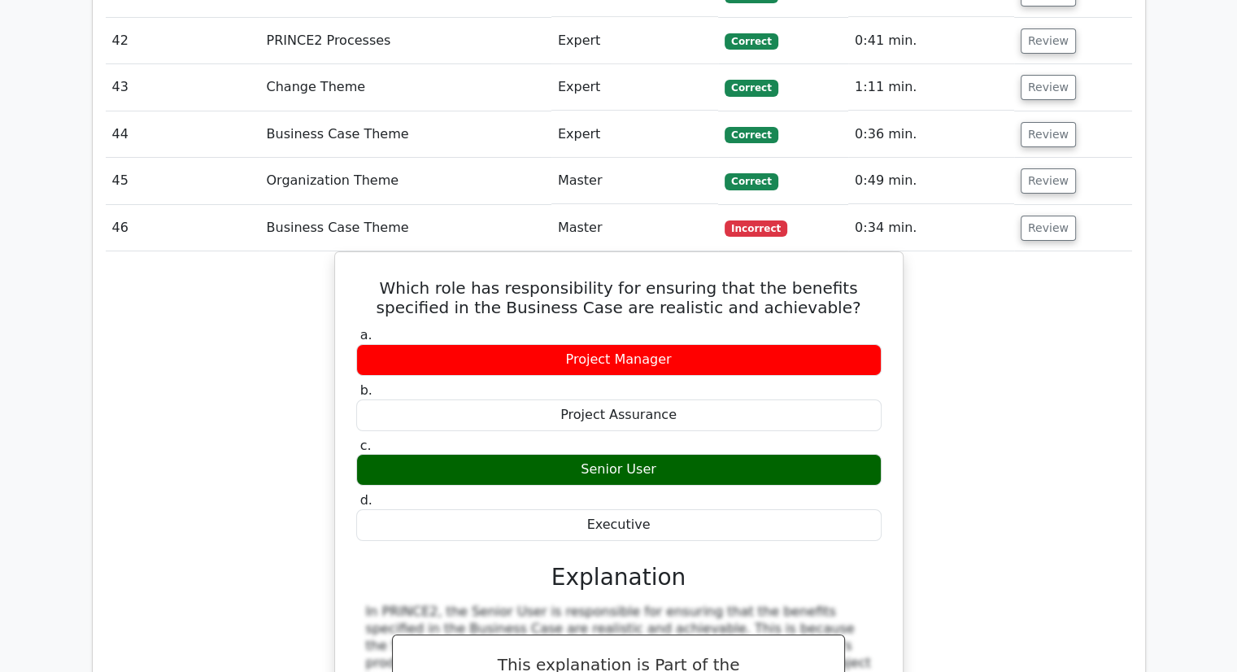
scroll to position [11988, 0]
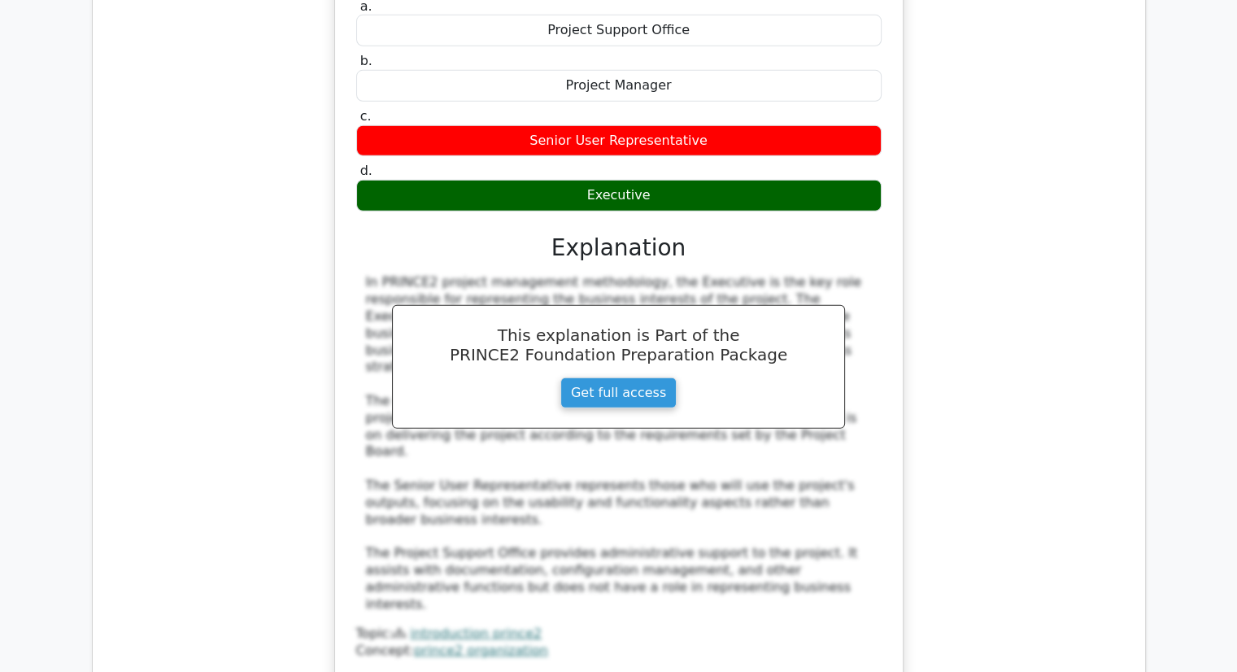
scroll to position [11081, 0]
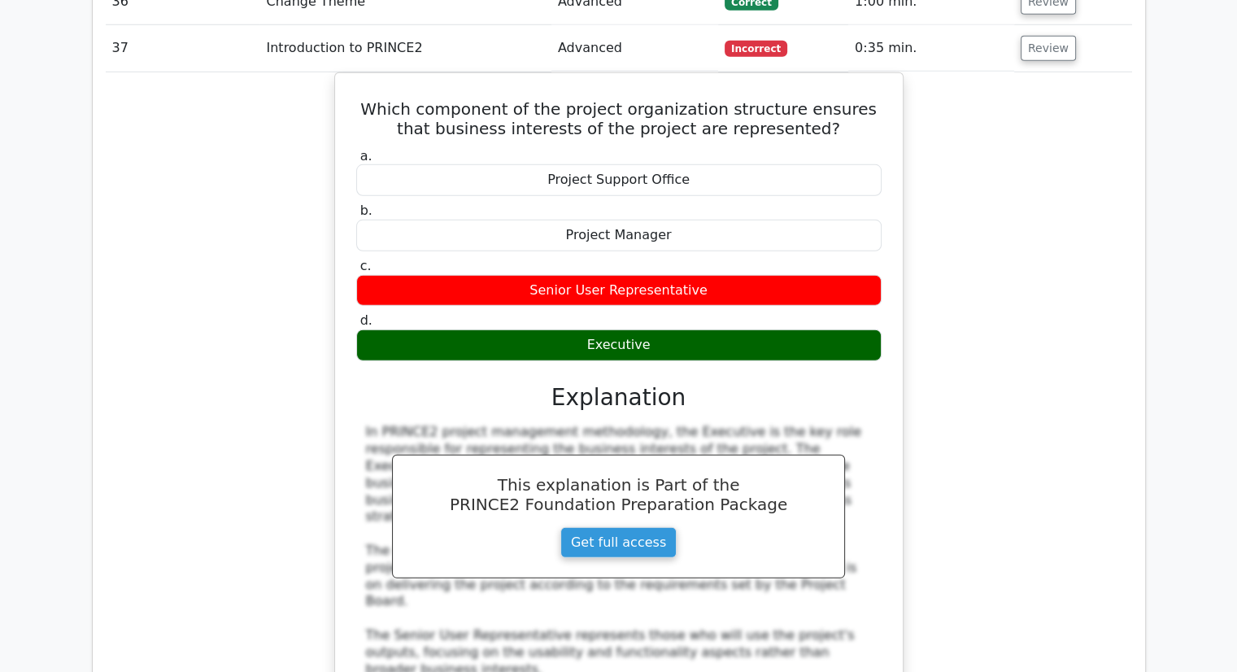
scroll to position [10933, 0]
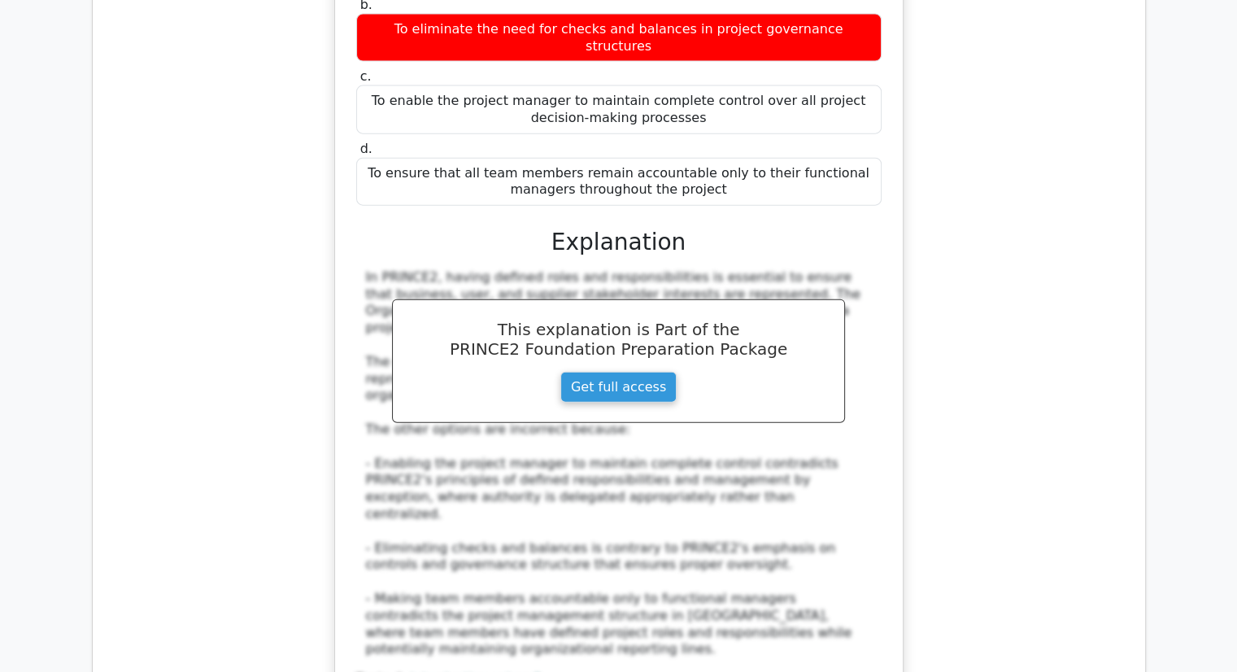
scroll to position [9939, 0]
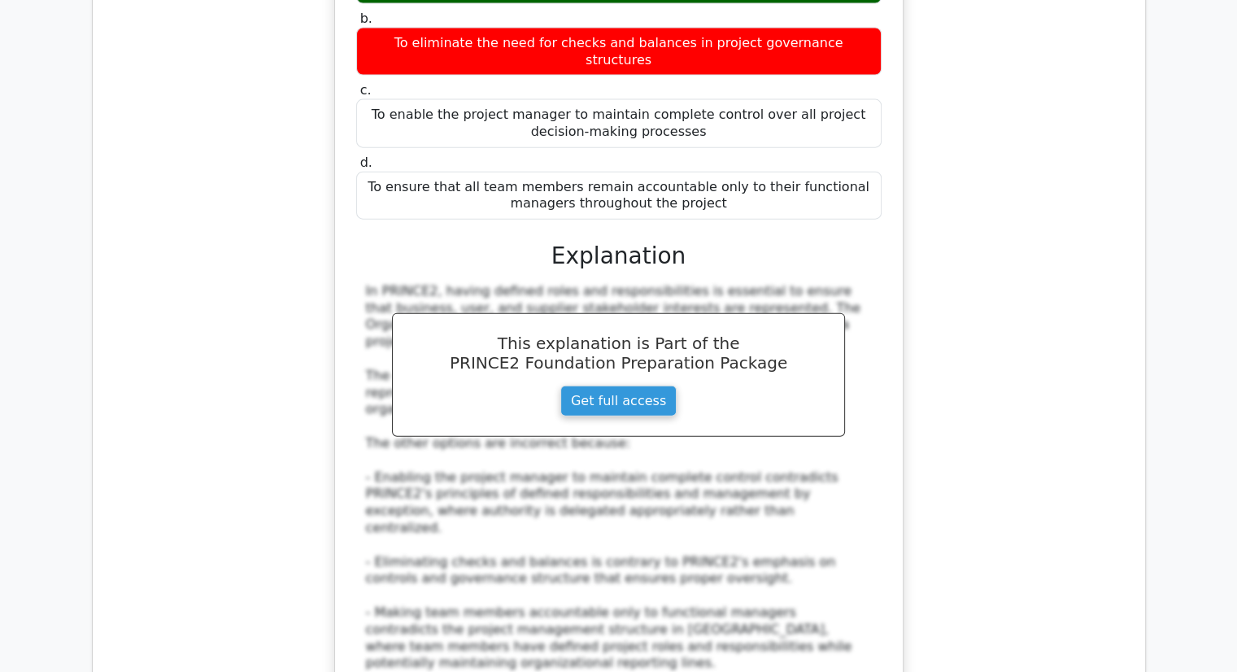
scroll to position [9929, 0]
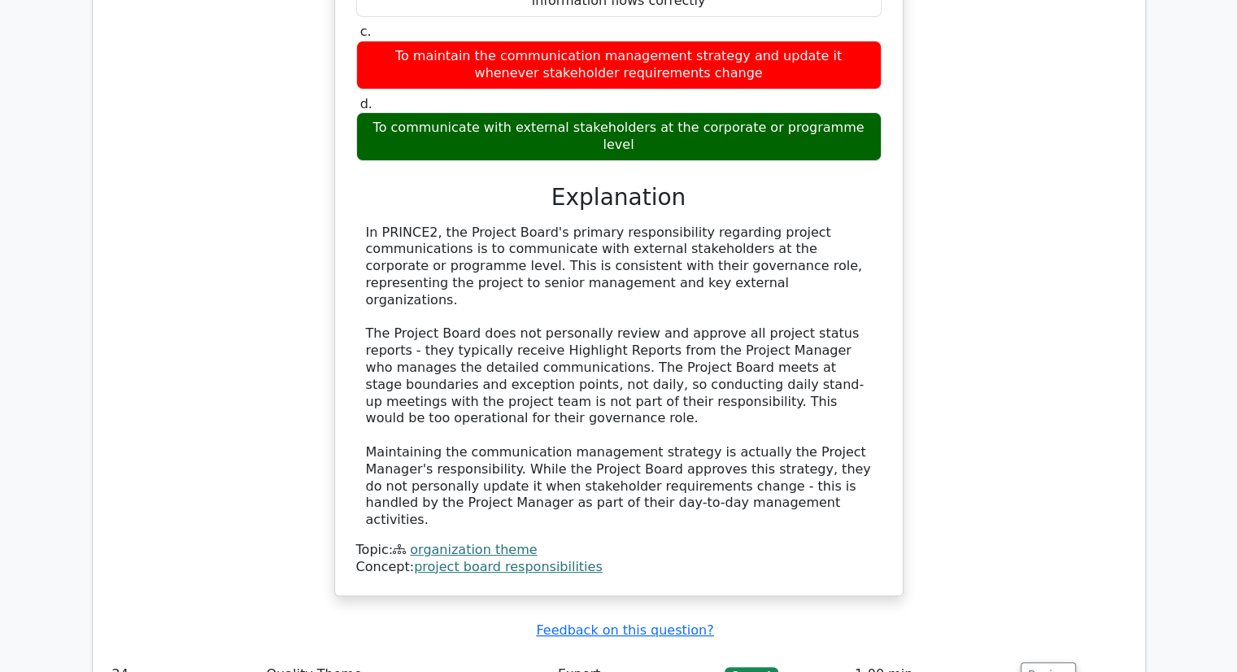
scroll to position [6319, 0]
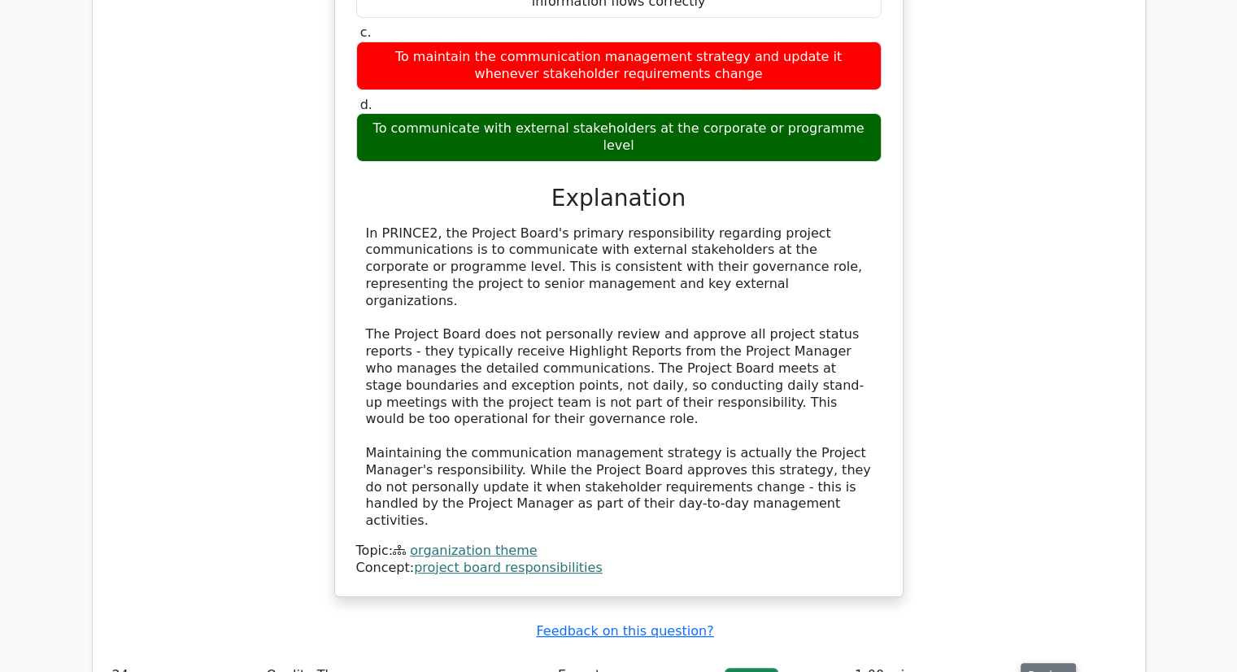
click at [1028, 663] on button "Review" at bounding box center [1048, 675] width 55 height 25
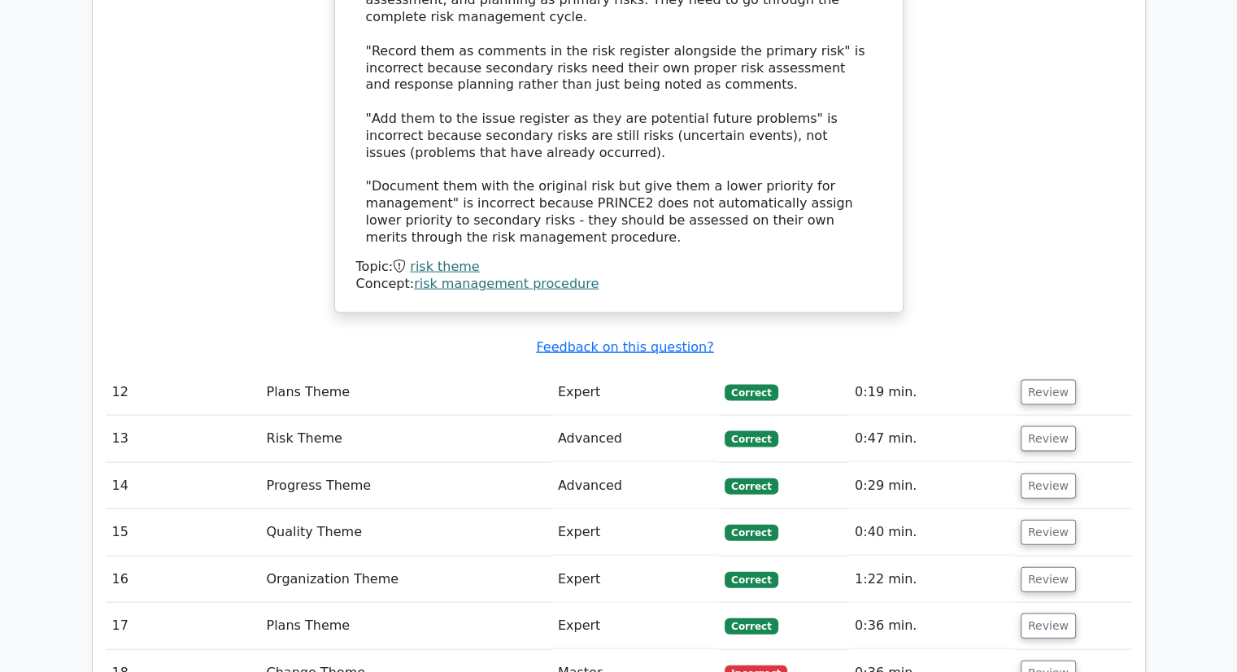
scroll to position [3427, 0]
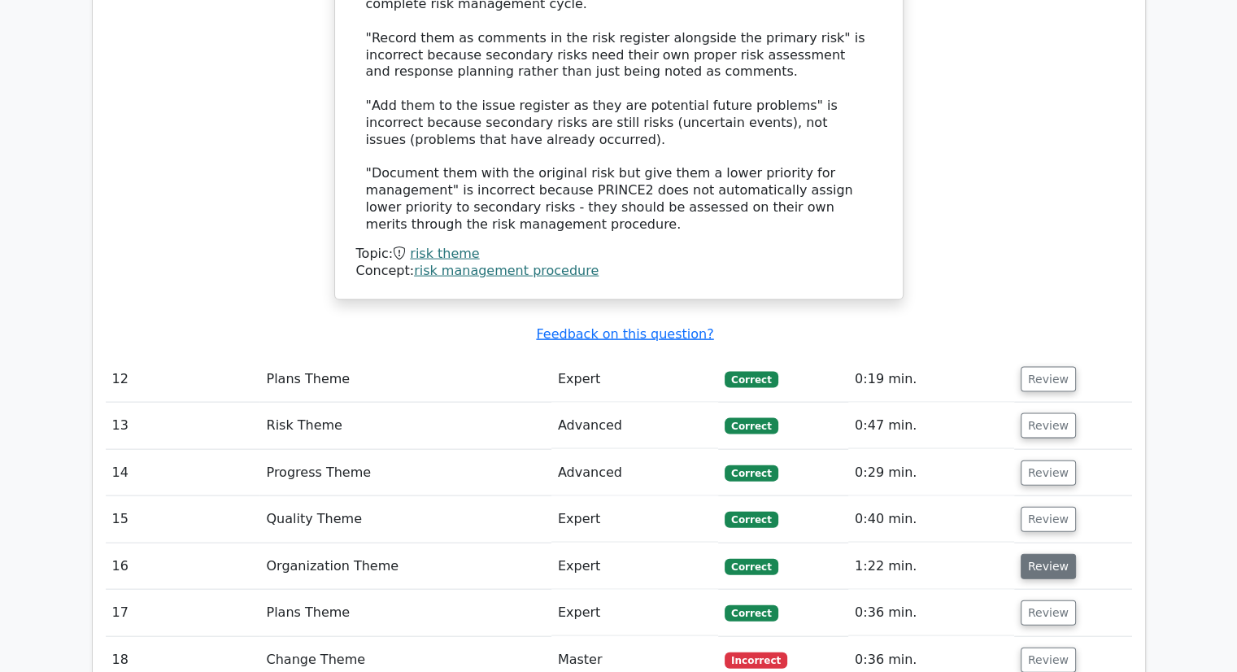
click at [1055, 554] on button "Review" at bounding box center [1048, 566] width 55 height 25
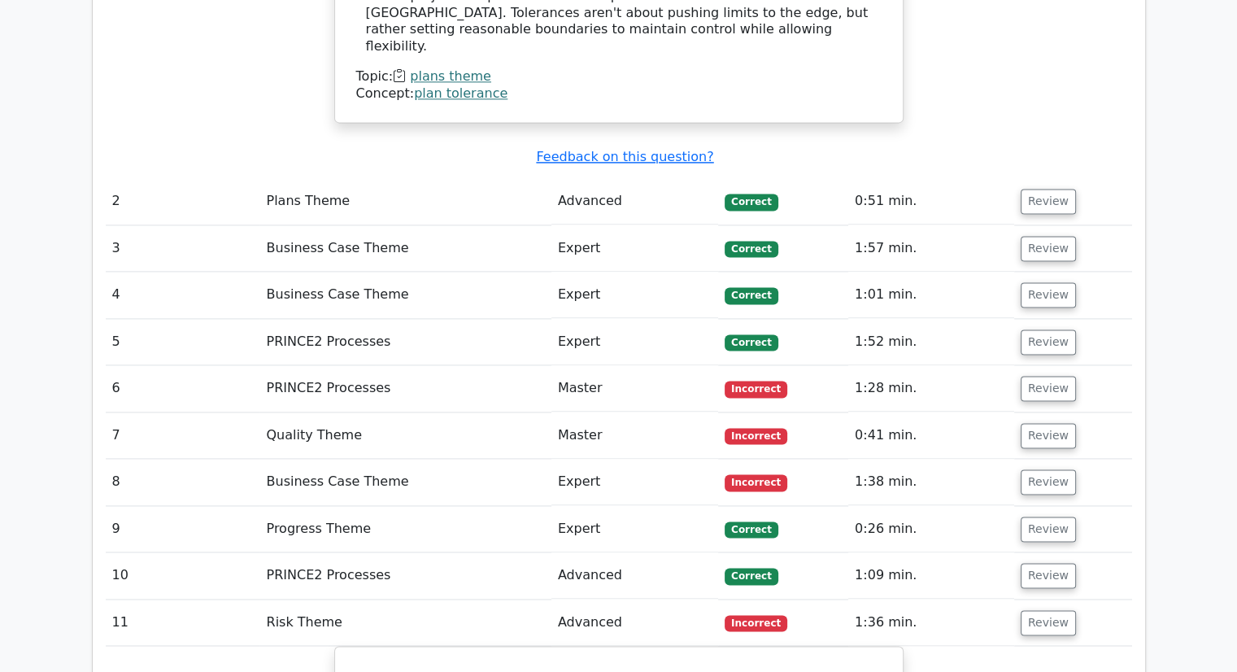
scroll to position [2218, 0]
click at [1043, 564] on button "Review" at bounding box center [1048, 576] width 55 height 25
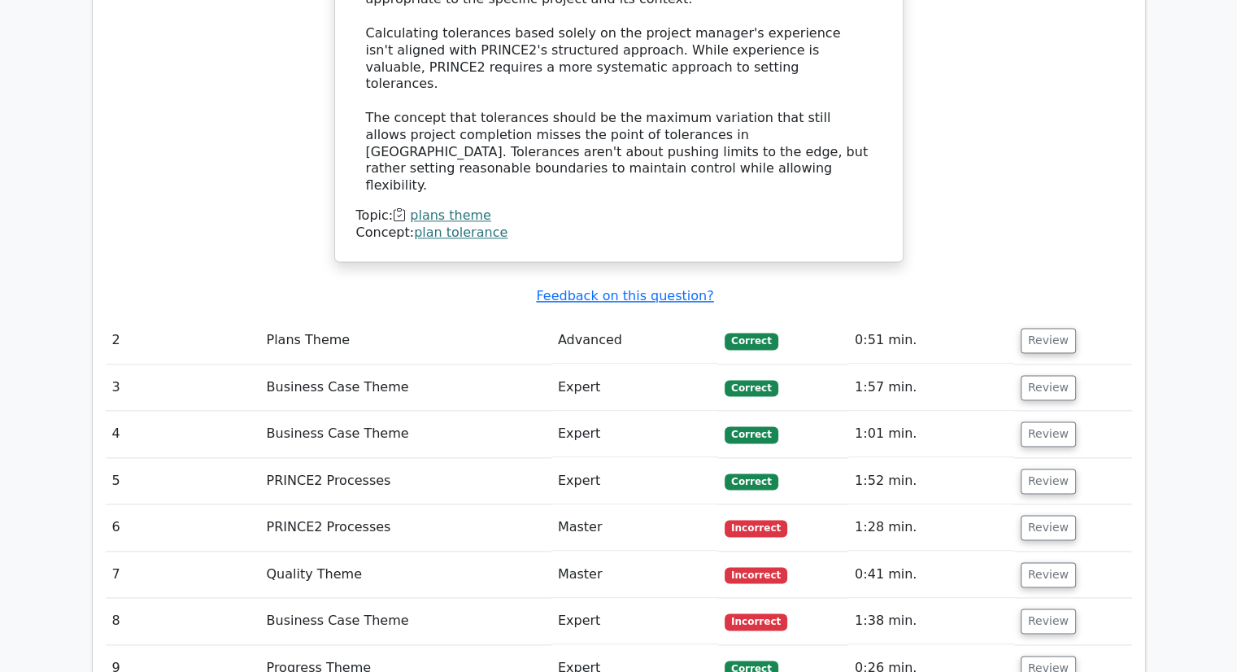
scroll to position [2079, 0]
click at [1044, 469] on button "Review" at bounding box center [1048, 481] width 55 height 25
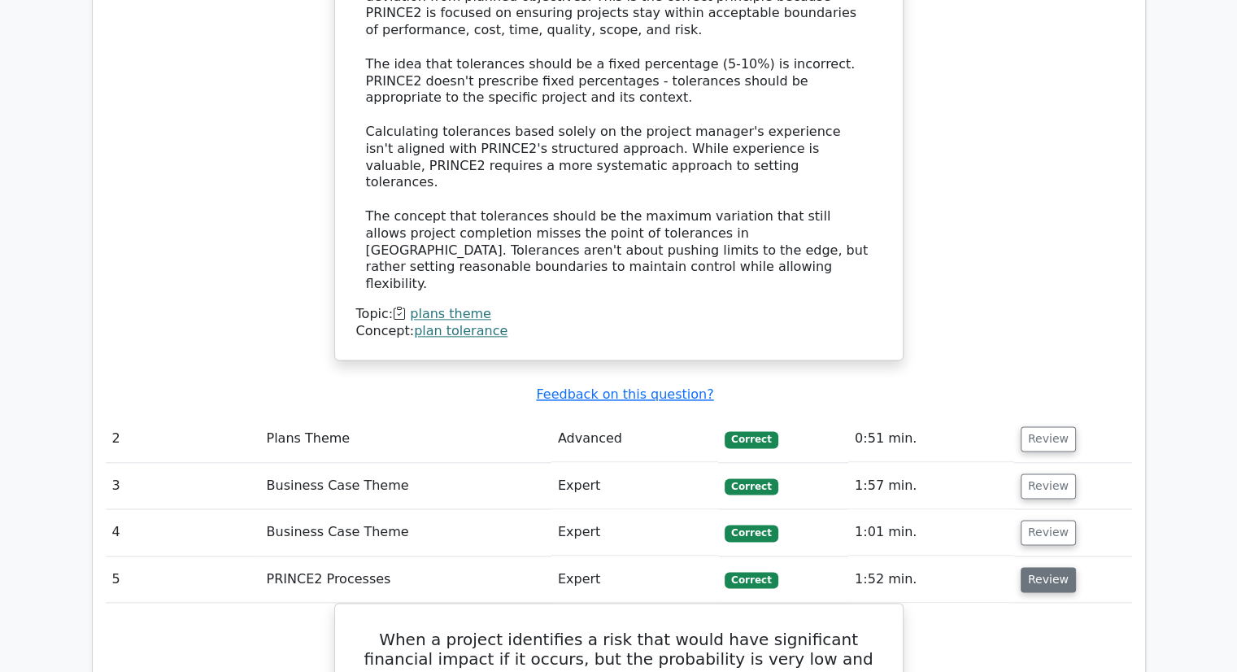
scroll to position [1987, 0]
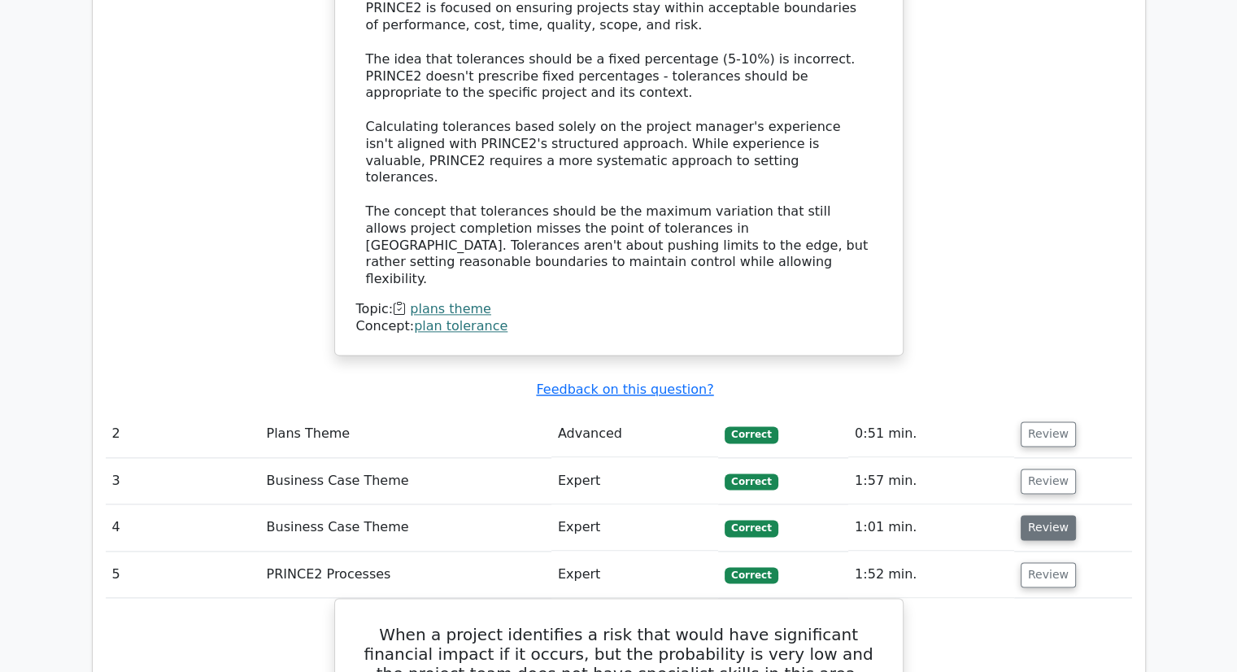
click at [1049, 515] on button "Review" at bounding box center [1048, 527] width 55 height 25
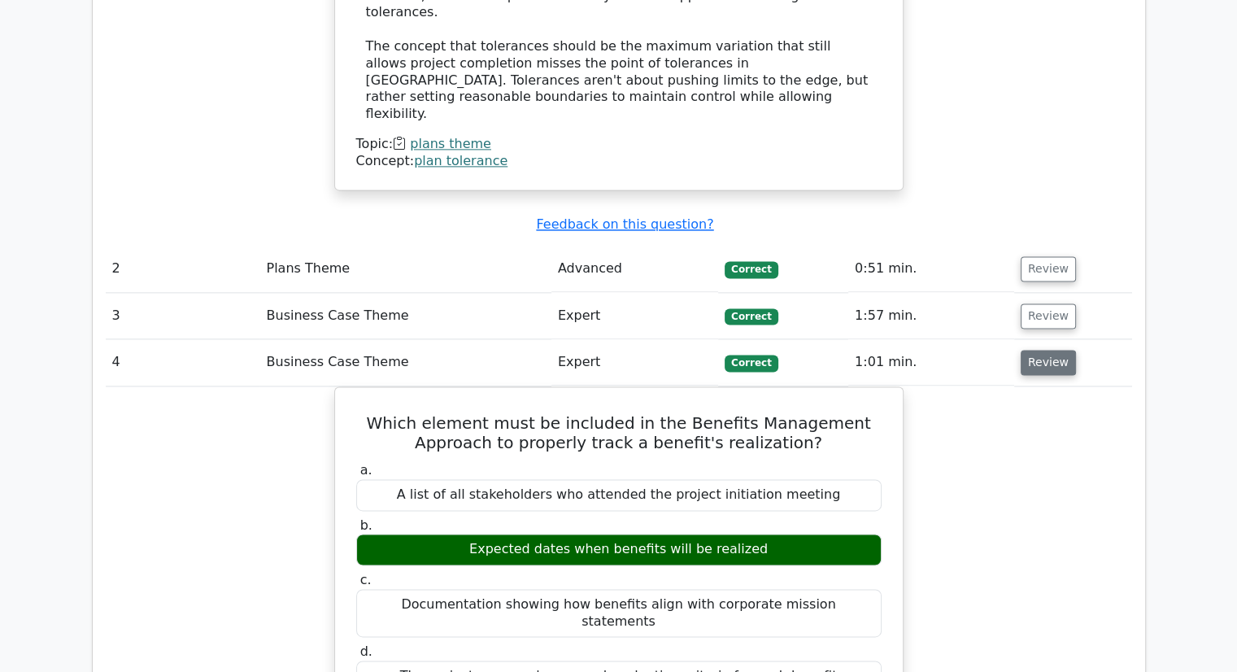
scroll to position [2151, 0]
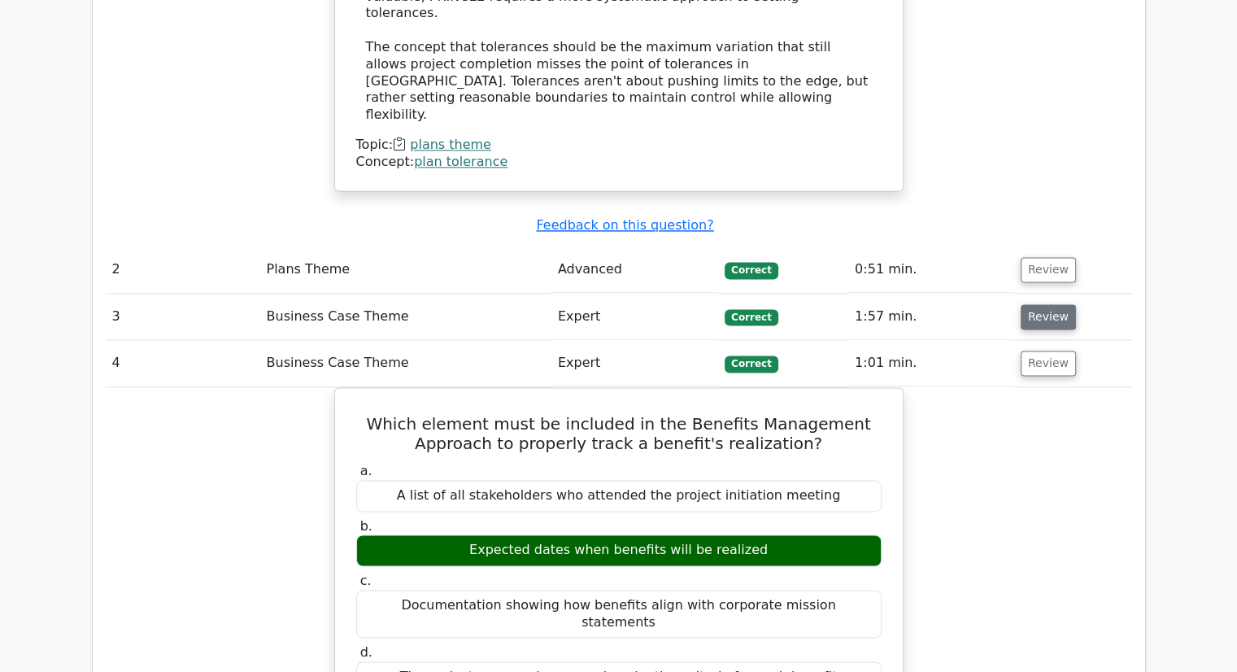
click at [1045, 304] on button "Review" at bounding box center [1048, 316] width 55 height 25
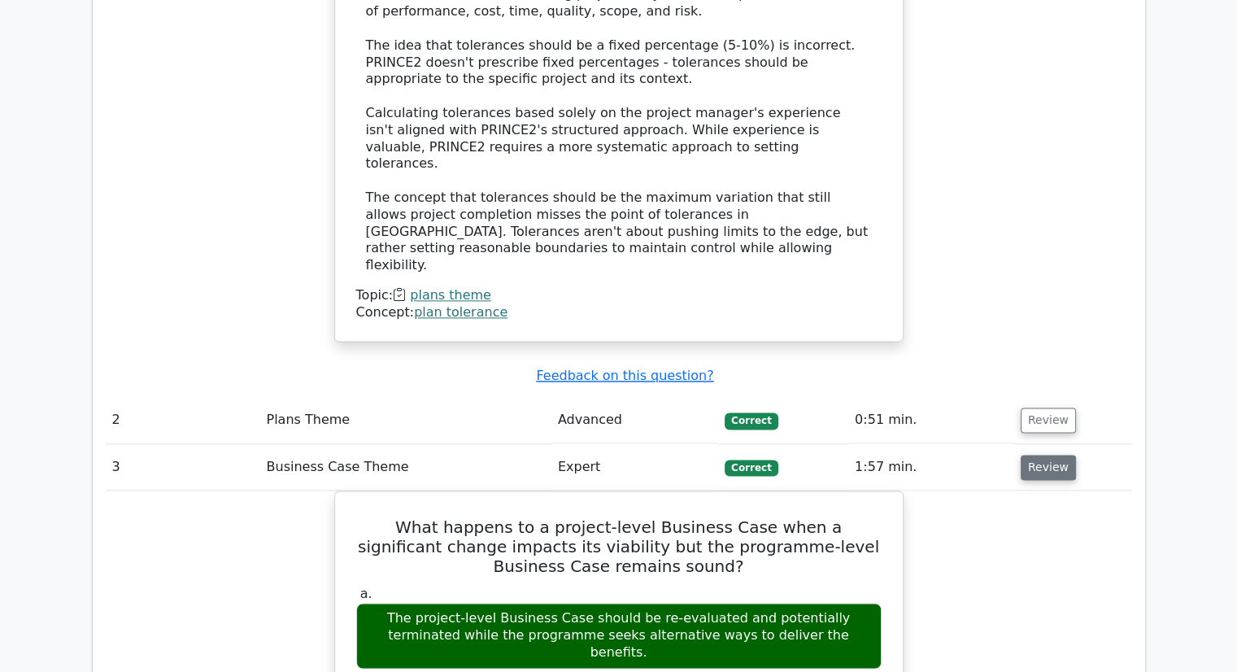
scroll to position [1998, 0]
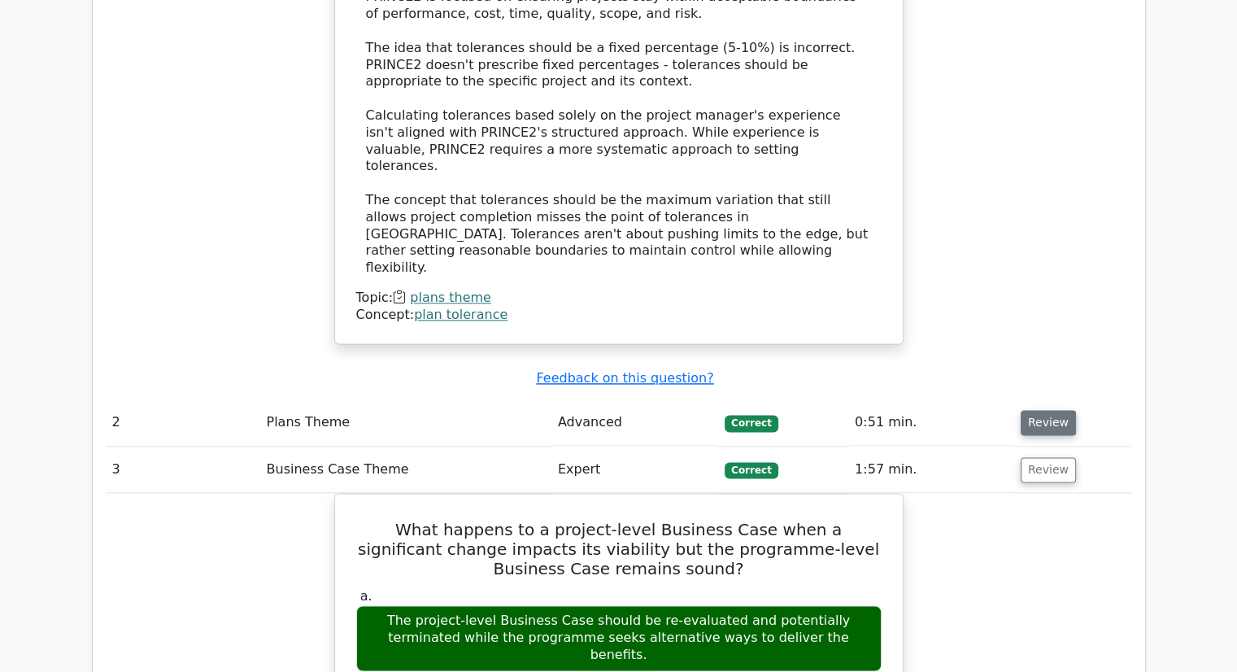
click at [1051, 410] on button "Review" at bounding box center [1048, 422] width 55 height 25
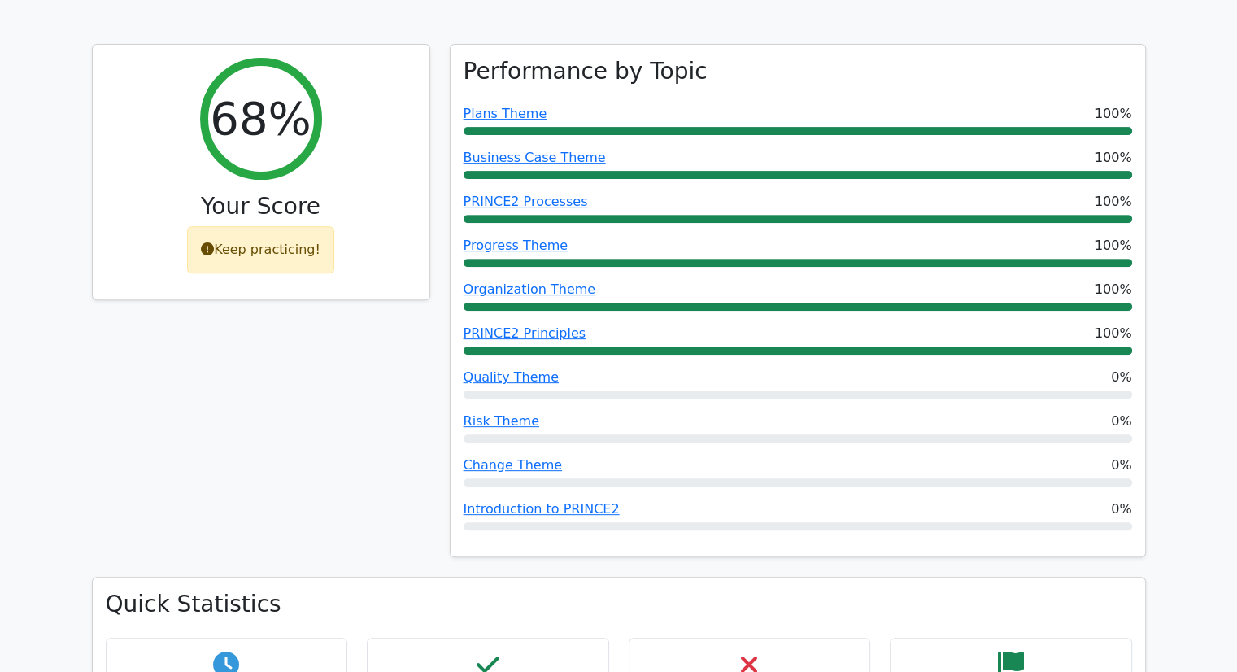
scroll to position [573, 0]
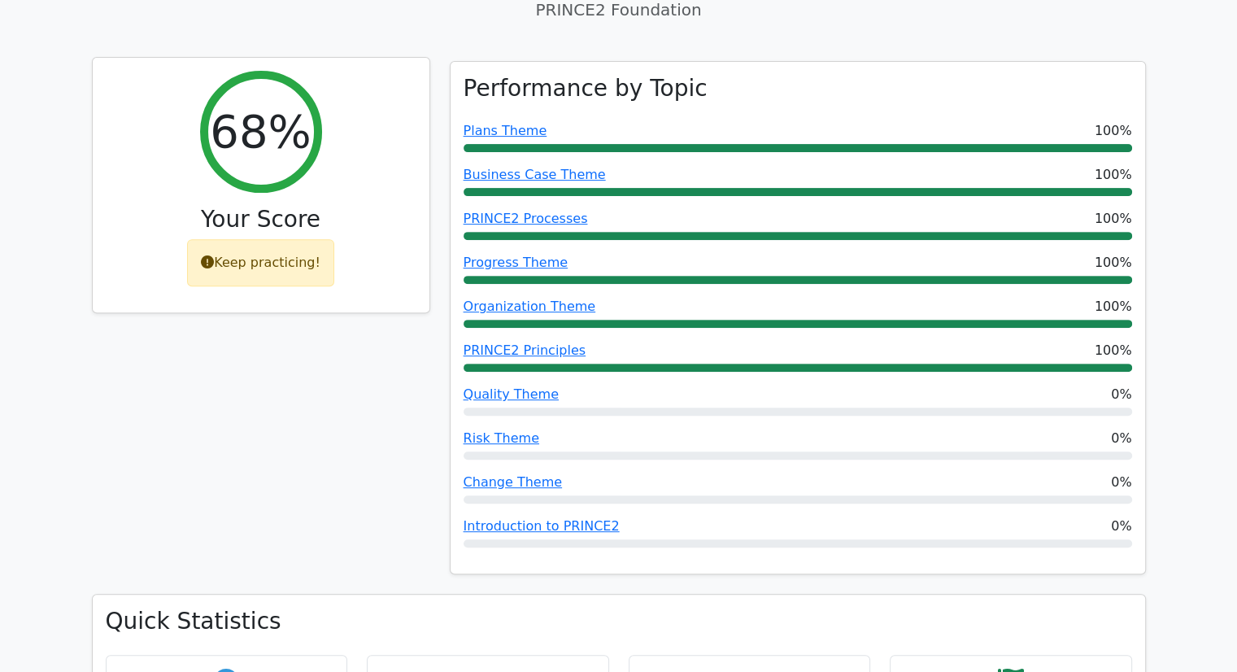
click at [264, 239] on div "Keep practicing!" at bounding box center [260, 262] width 147 height 47
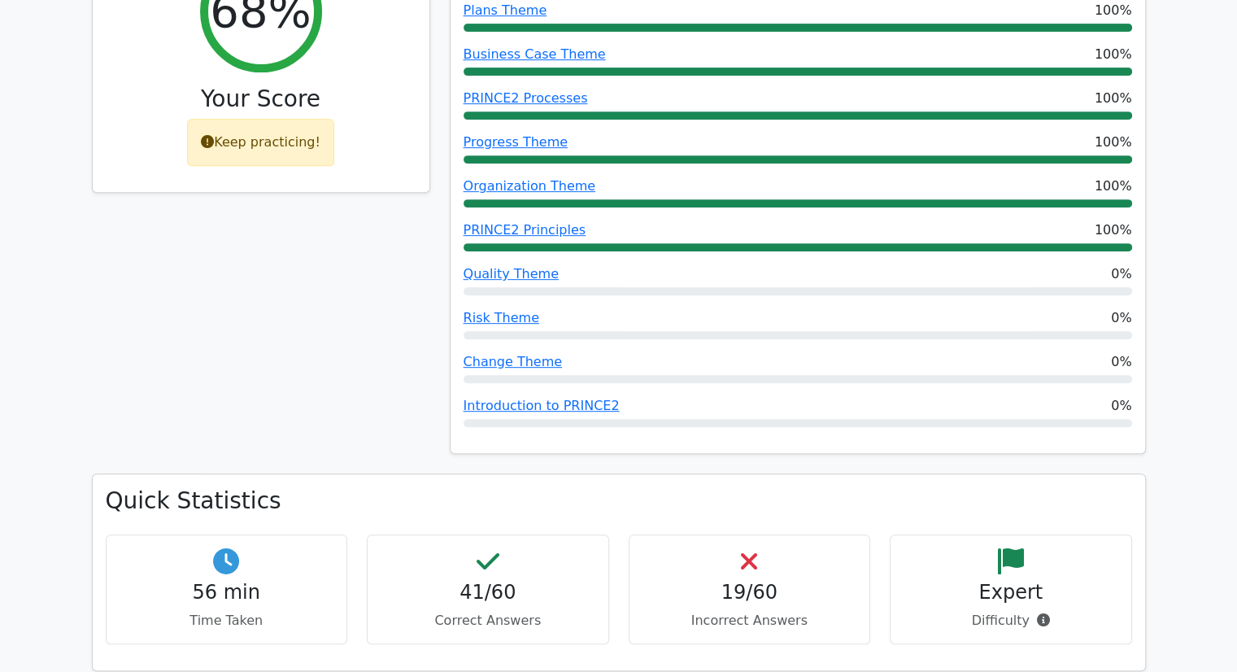
scroll to position [692, 0]
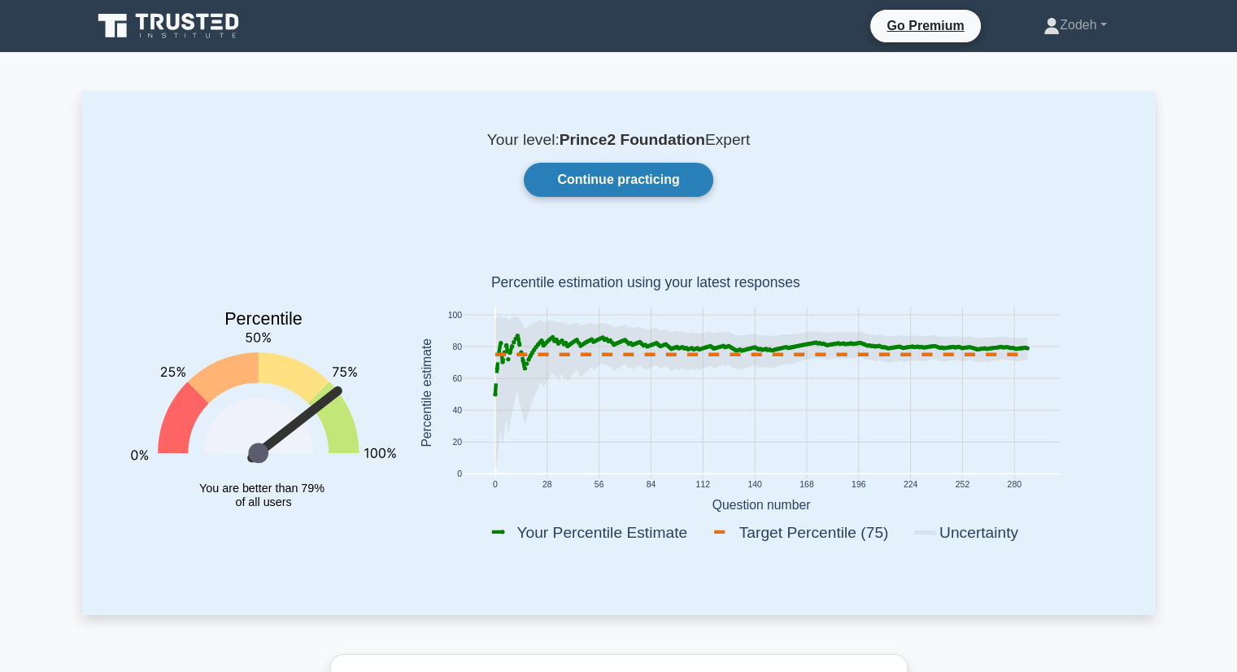
click at [681, 186] on link "Continue practicing" at bounding box center [618, 180] width 189 height 34
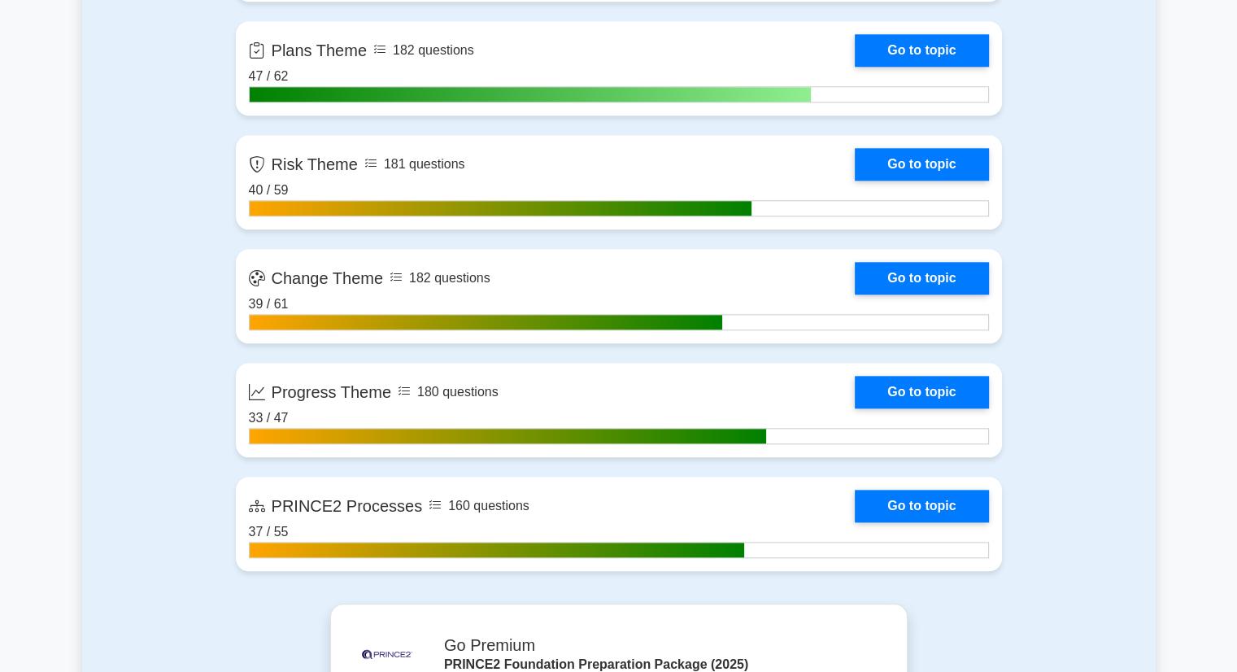
scroll to position [1705, 0]
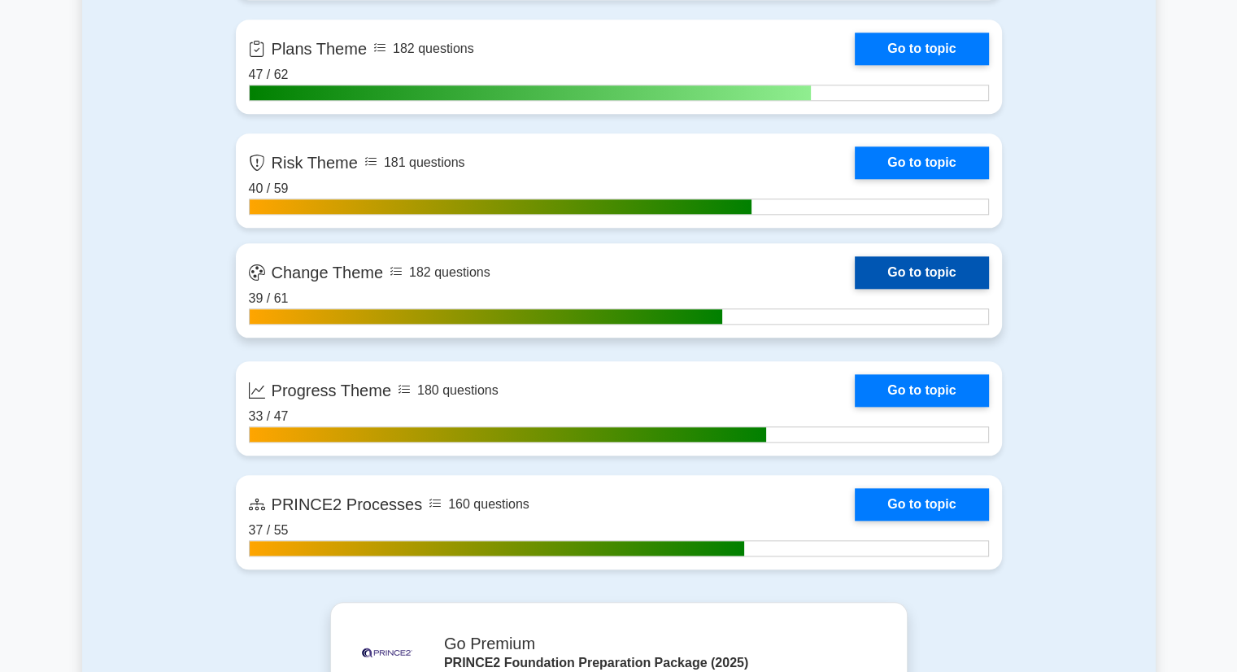
click at [889, 263] on link "Go to topic" at bounding box center [921, 272] width 133 height 33
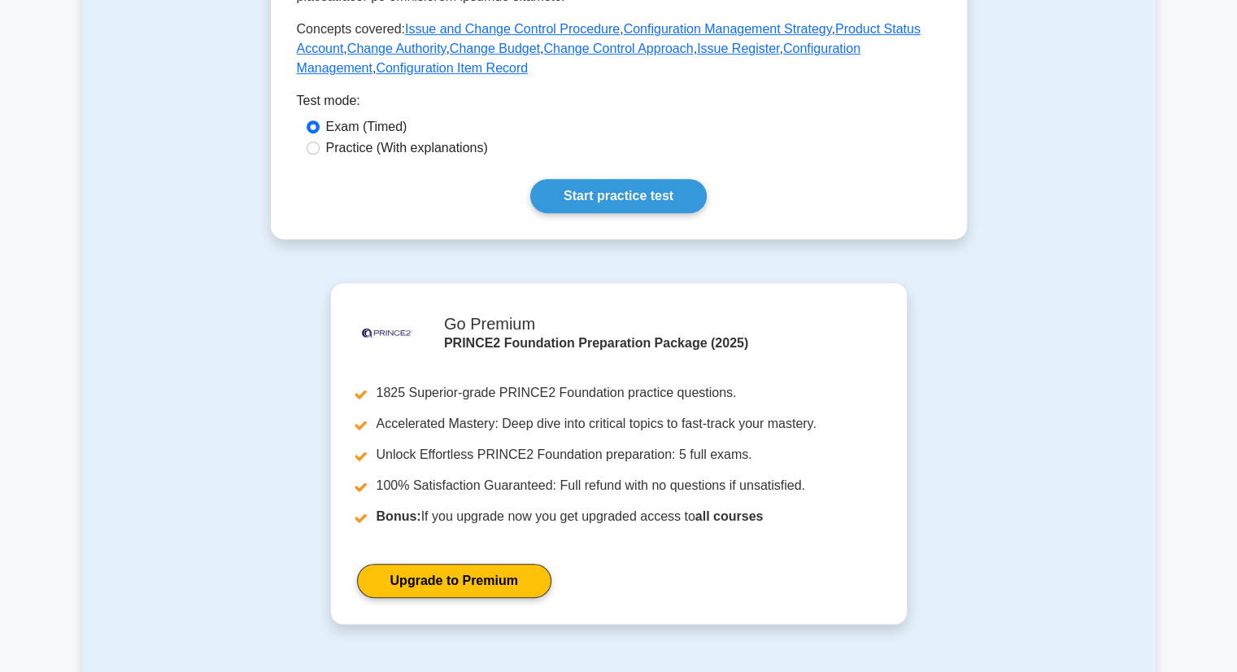
scroll to position [605, 0]
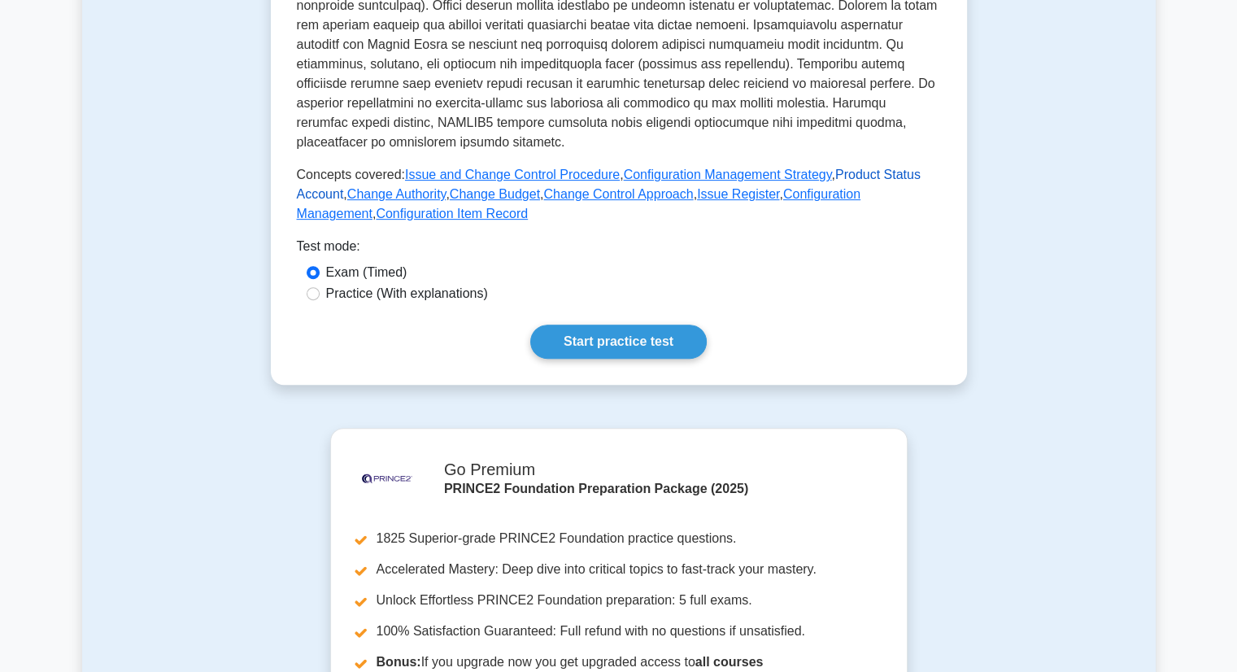
click at [852, 168] on link "Product Status Account" at bounding box center [609, 184] width 624 height 33
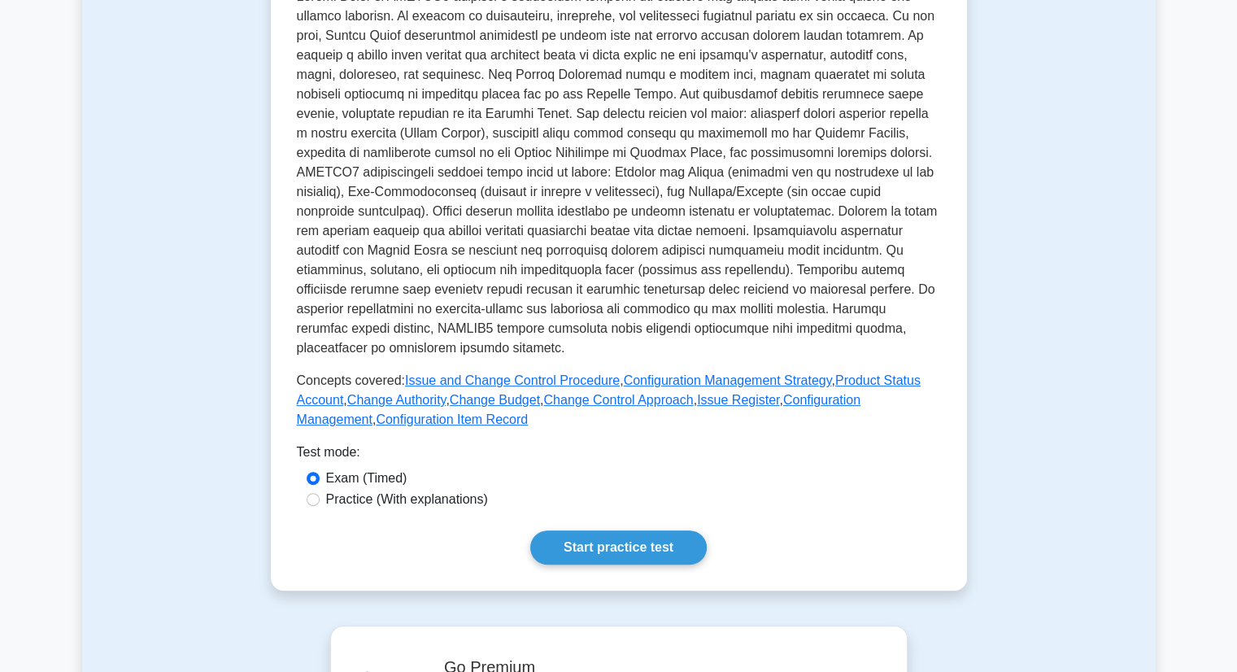
scroll to position [400, 0]
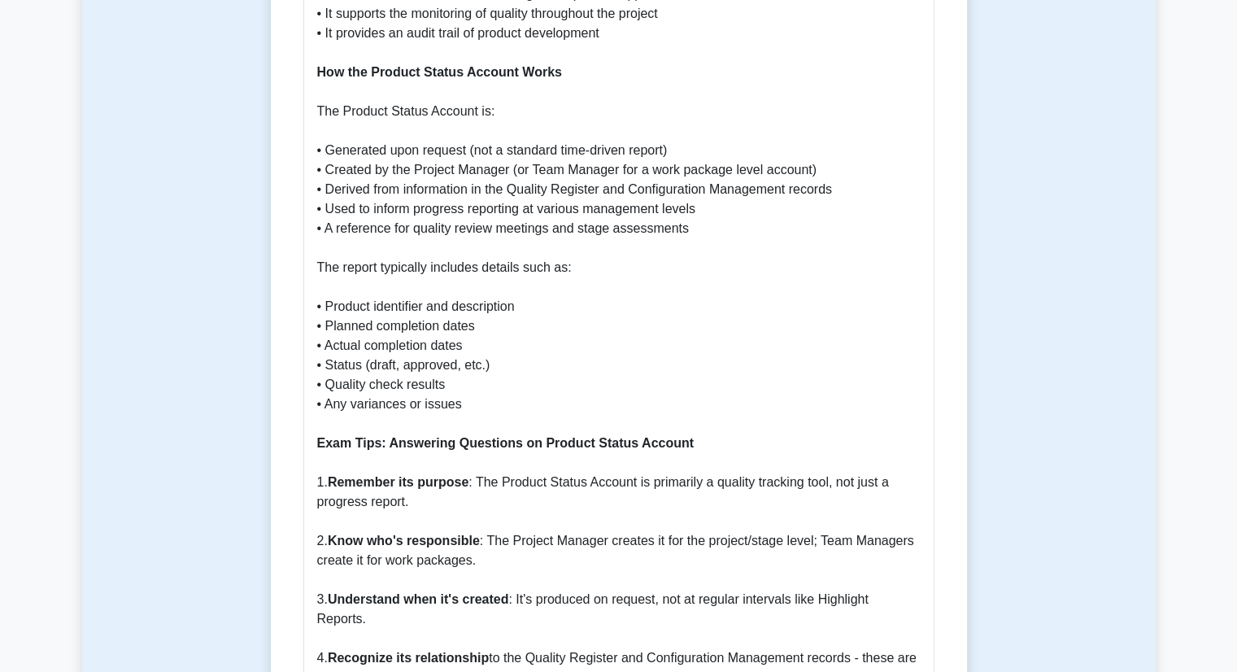
scroll to position [1080, 0]
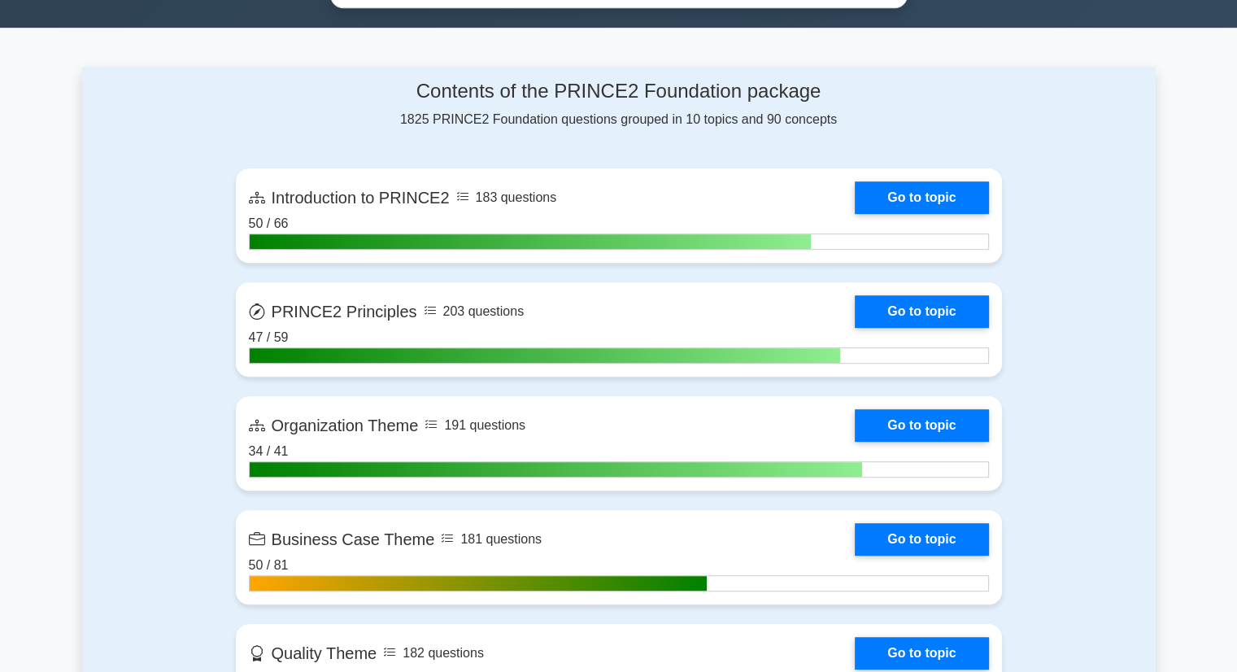
scroll to position [986, 0]
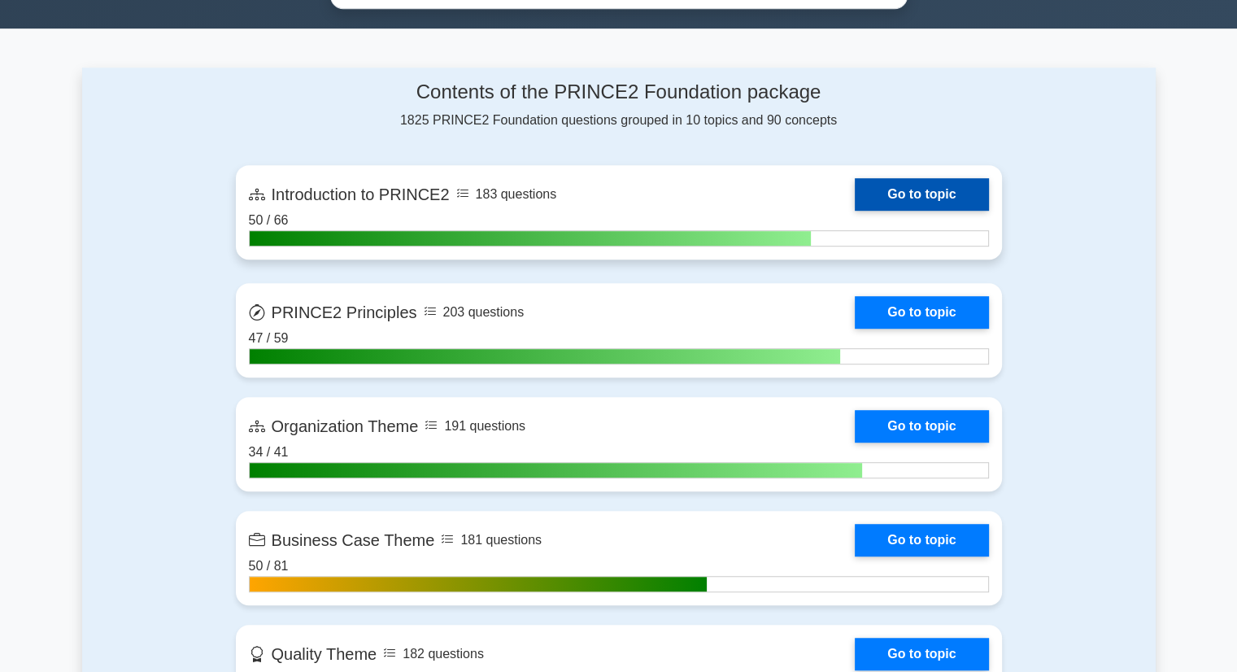
click at [855, 181] on link "Go to topic" at bounding box center [921, 194] width 133 height 33
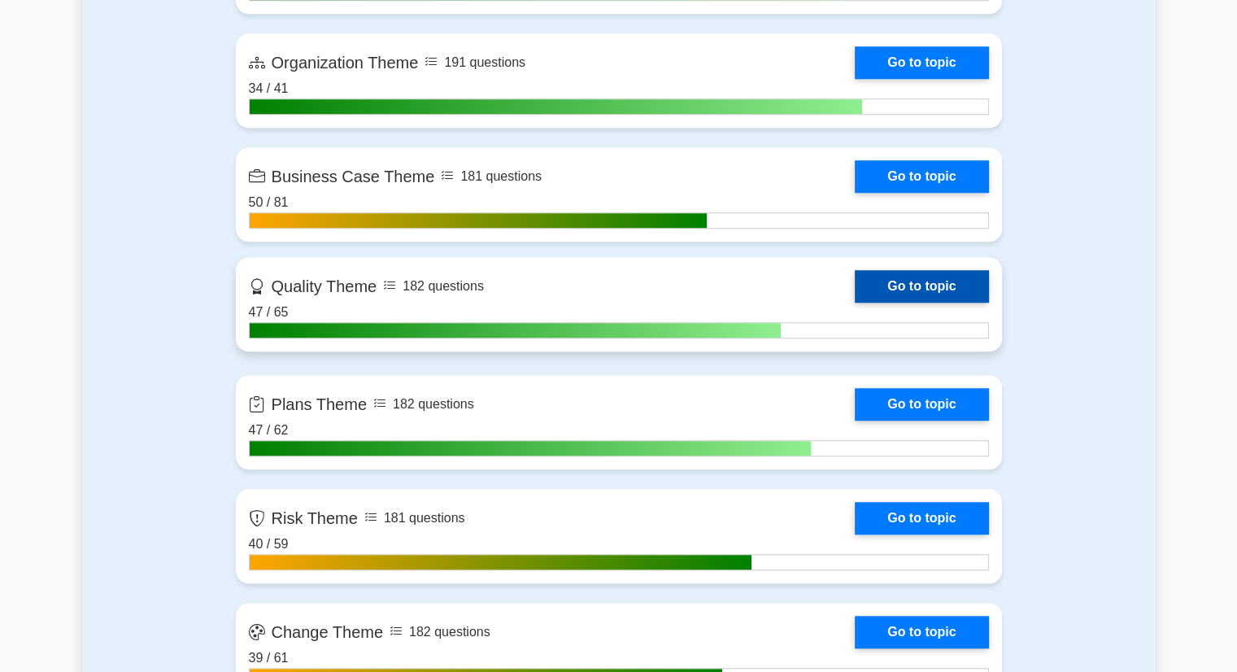
scroll to position [1432, 0]
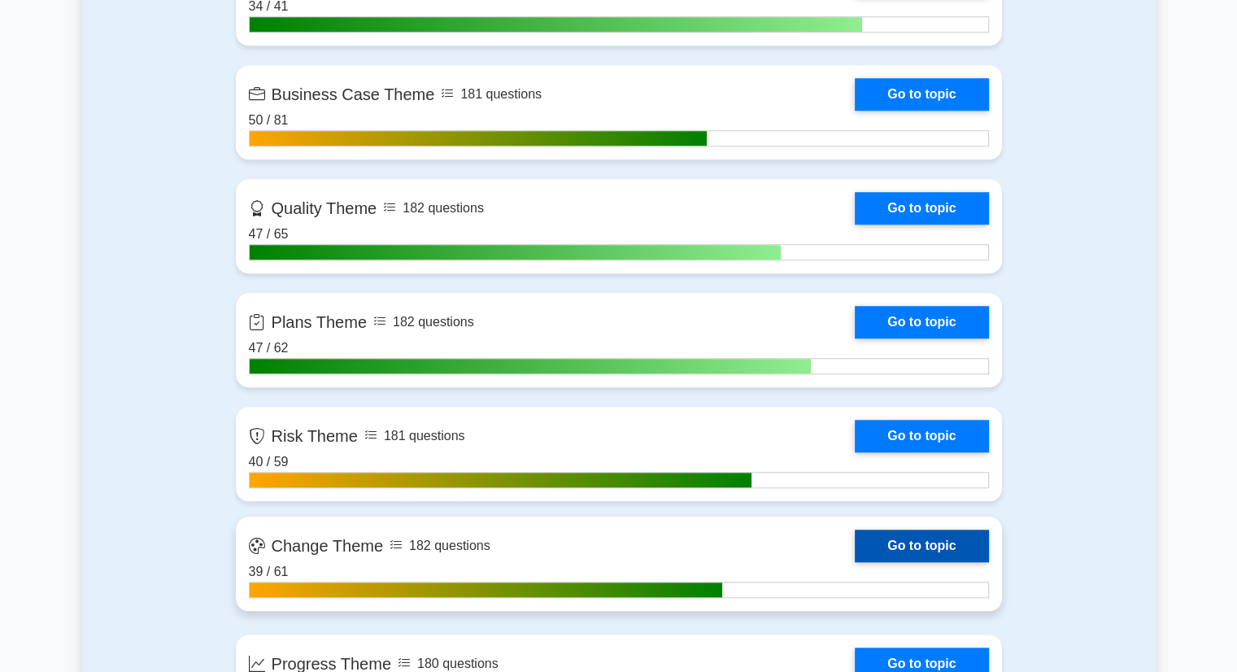
click at [855, 554] on link "Go to topic" at bounding box center [921, 546] width 133 height 33
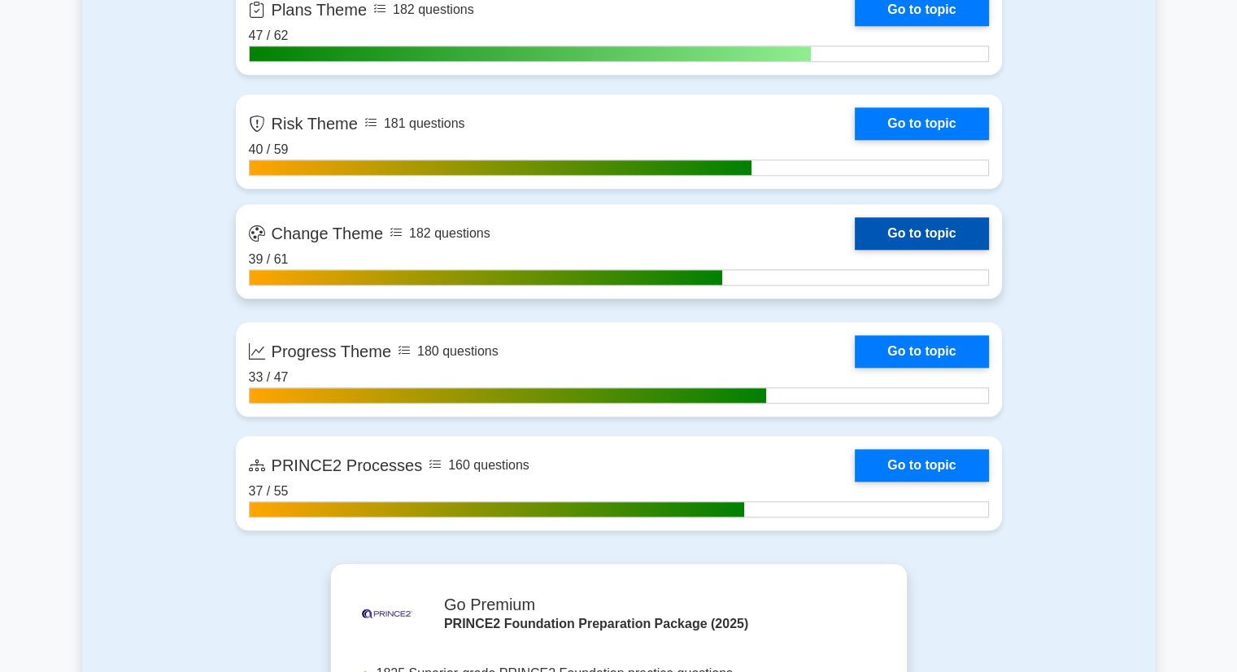
scroll to position [1747, 0]
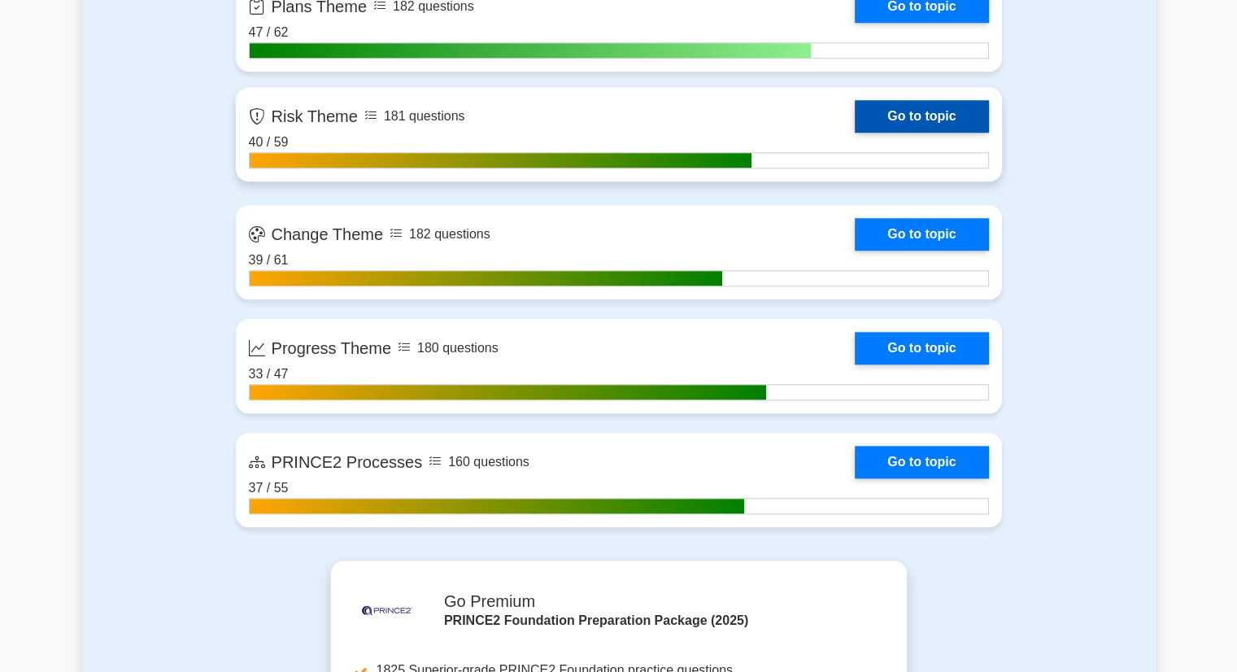
click at [855, 118] on link "Go to topic" at bounding box center [921, 116] width 133 height 33
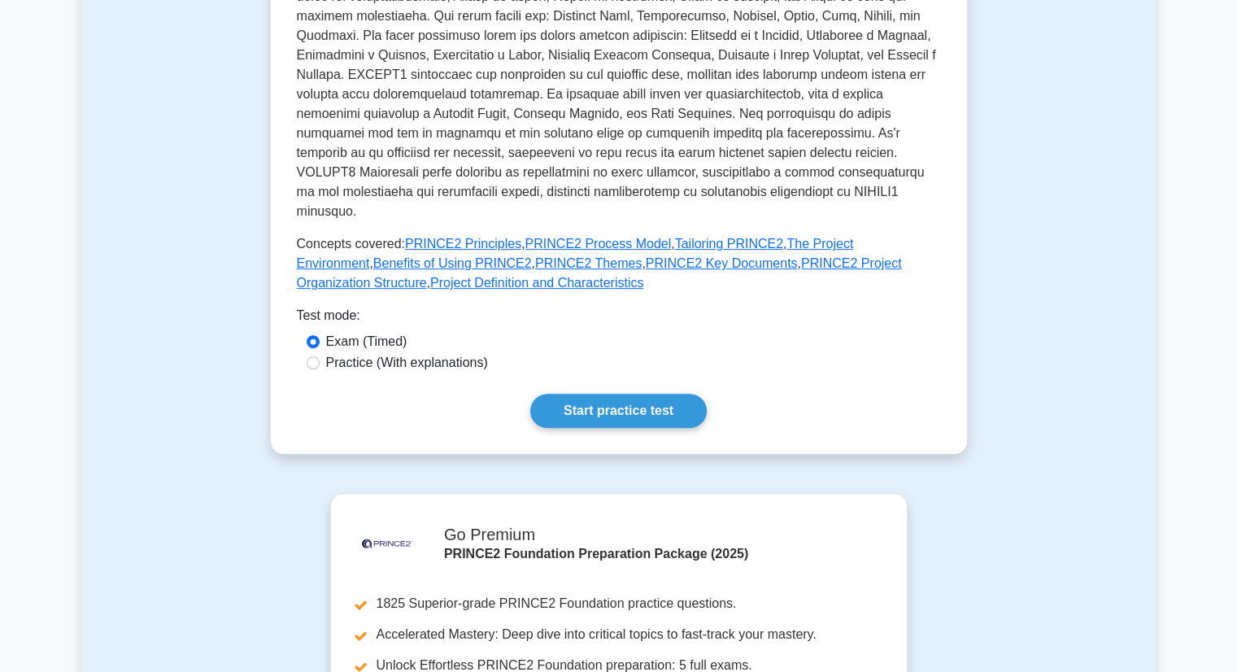
scroll to position [496, 0]
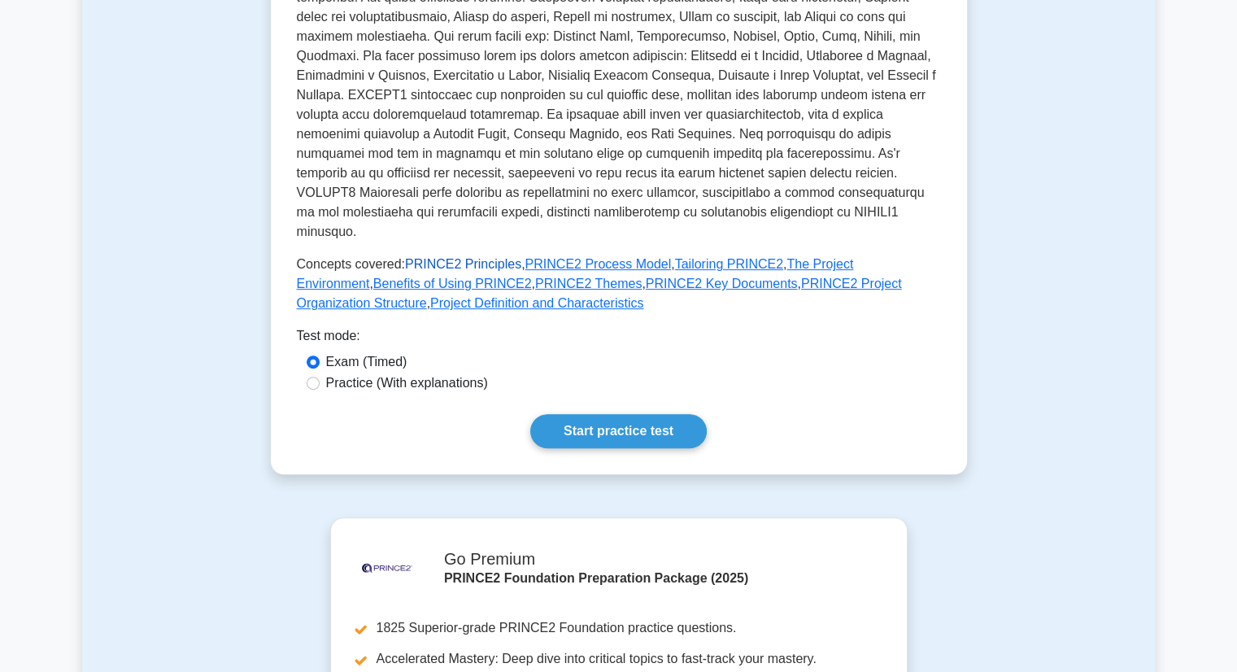
click at [465, 257] on link "PRINCE2 Principles" at bounding box center [463, 264] width 116 height 14
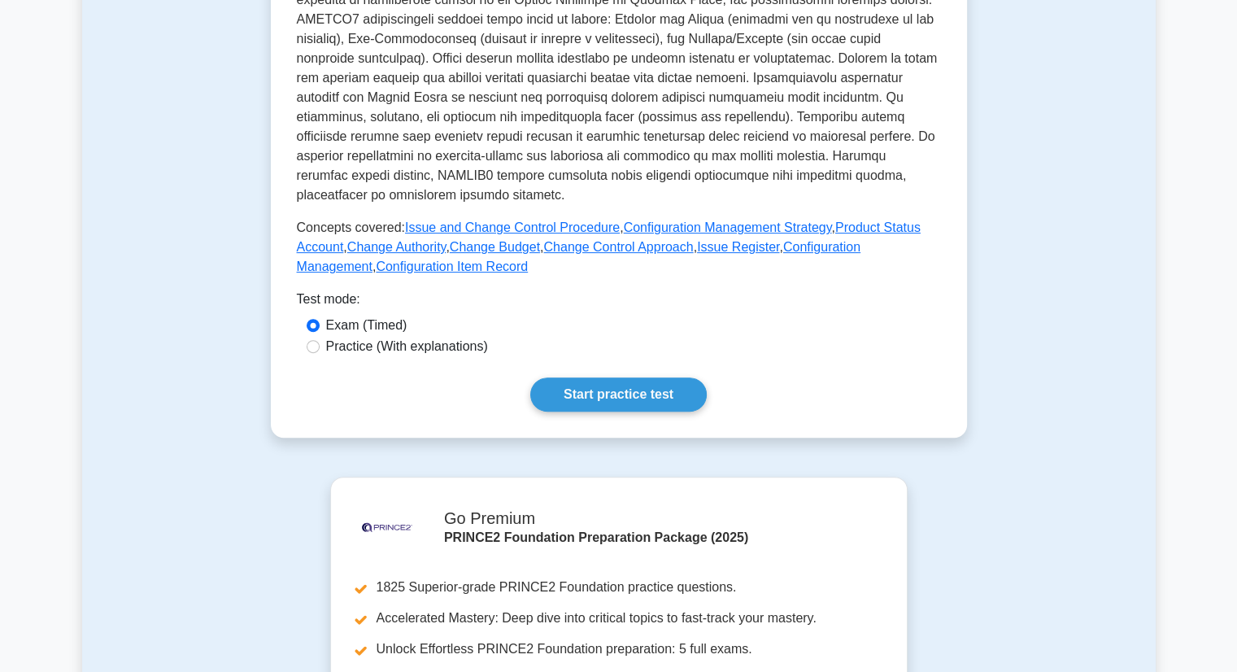
scroll to position [556, 0]
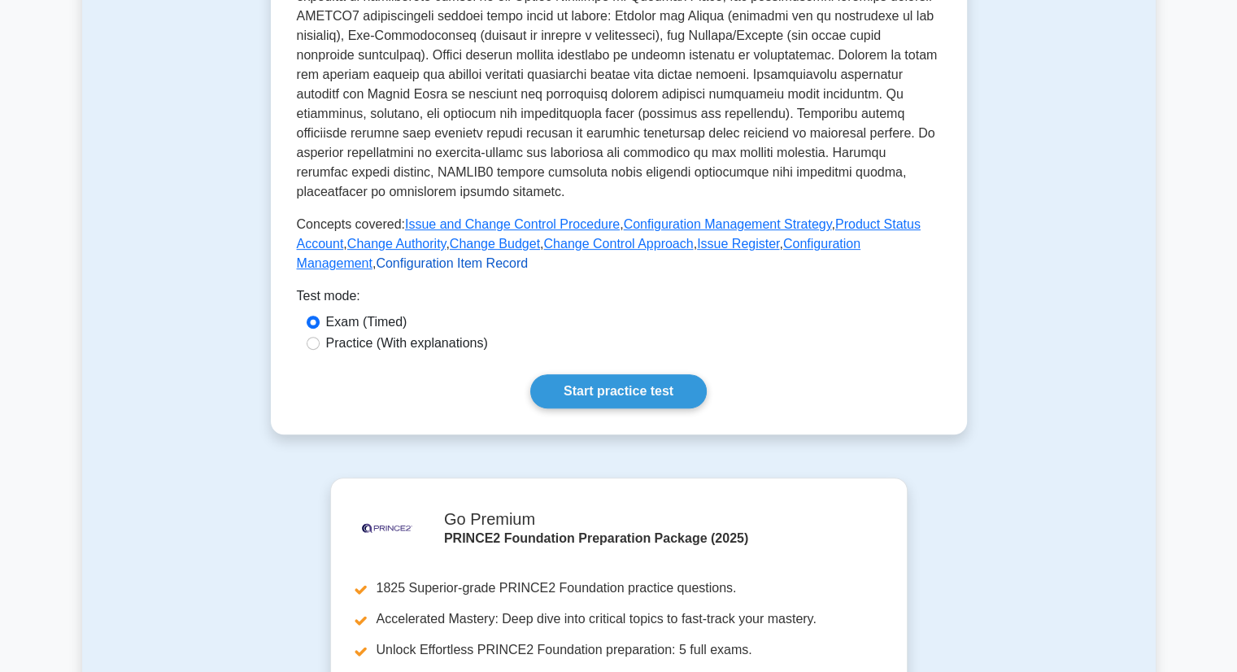
click at [416, 256] on link "Configuration Item Record" at bounding box center [452, 263] width 152 height 14
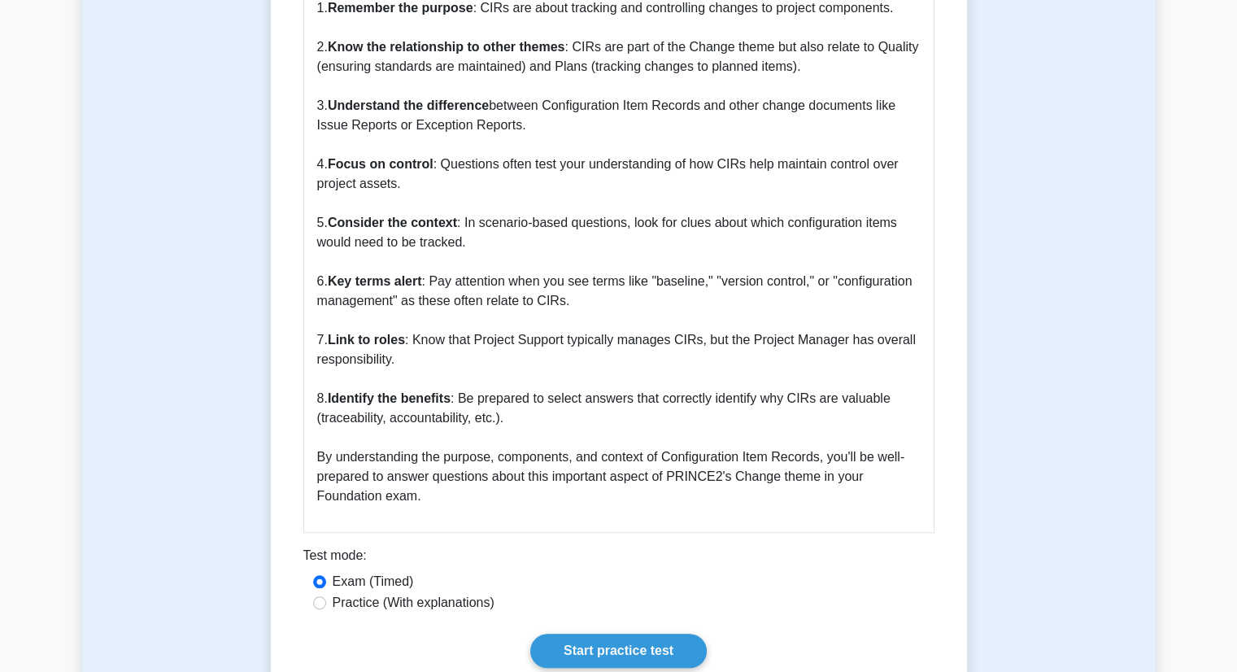
scroll to position [1616, 0]
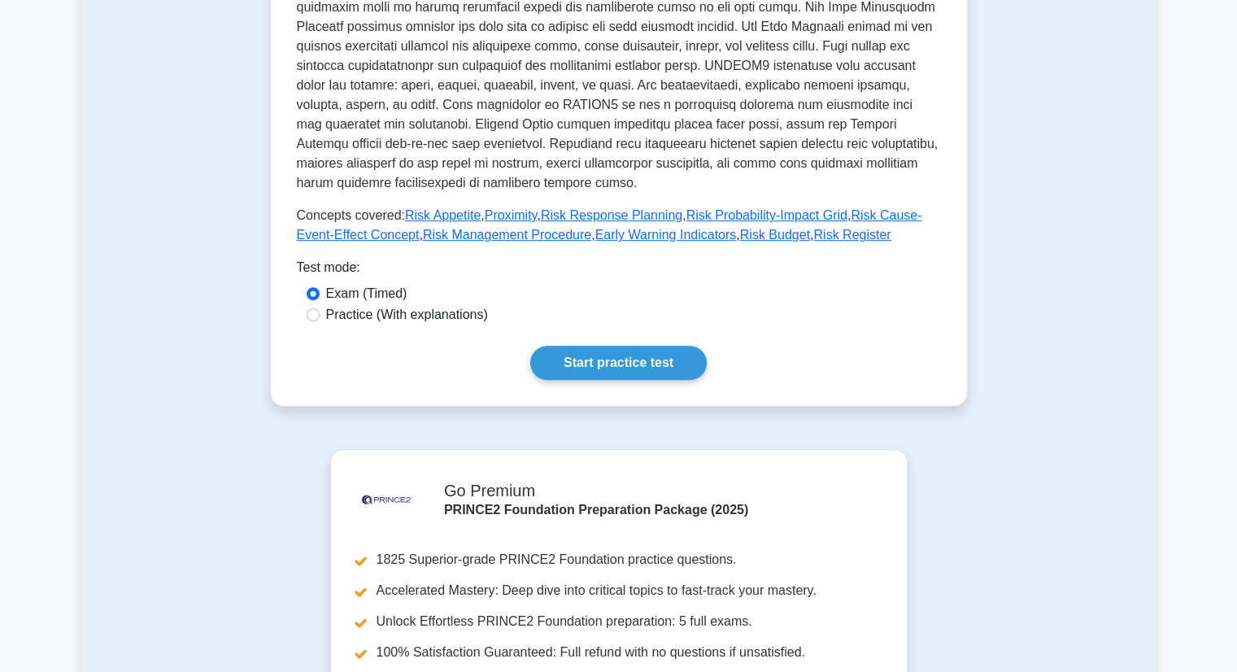
scroll to position [523, 0]
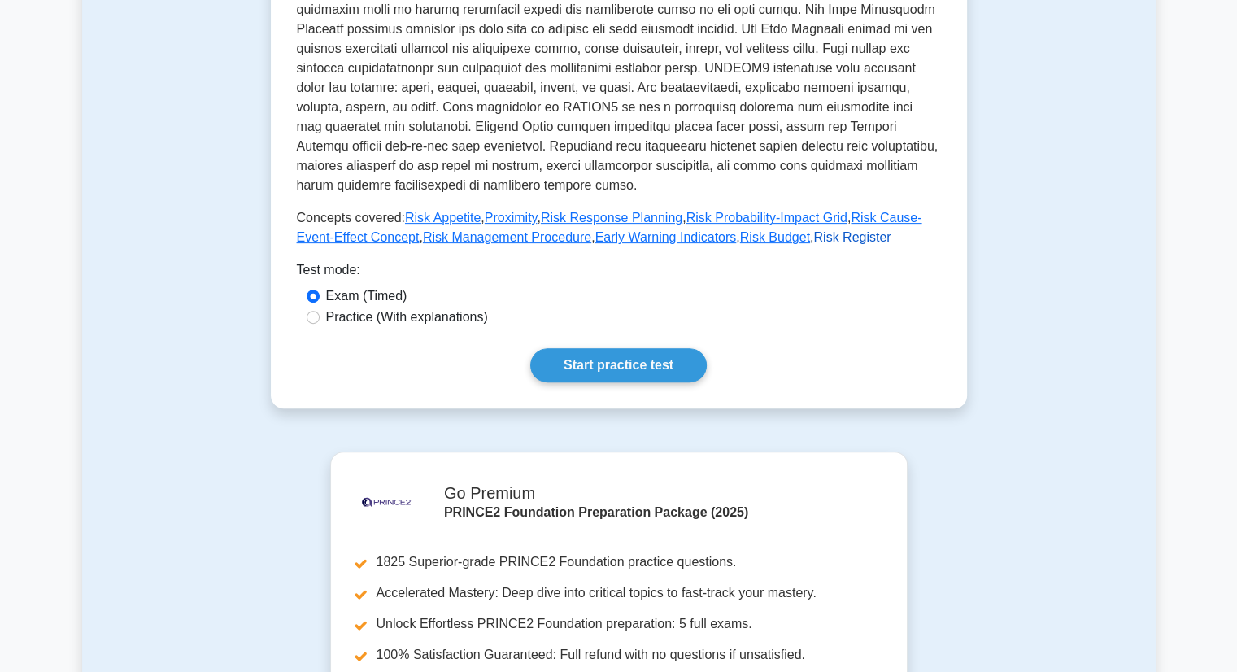
click at [813, 230] on link "Risk Register" at bounding box center [851, 237] width 77 height 14
click at [740, 230] on link "Risk Budget" at bounding box center [775, 237] width 70 height 14
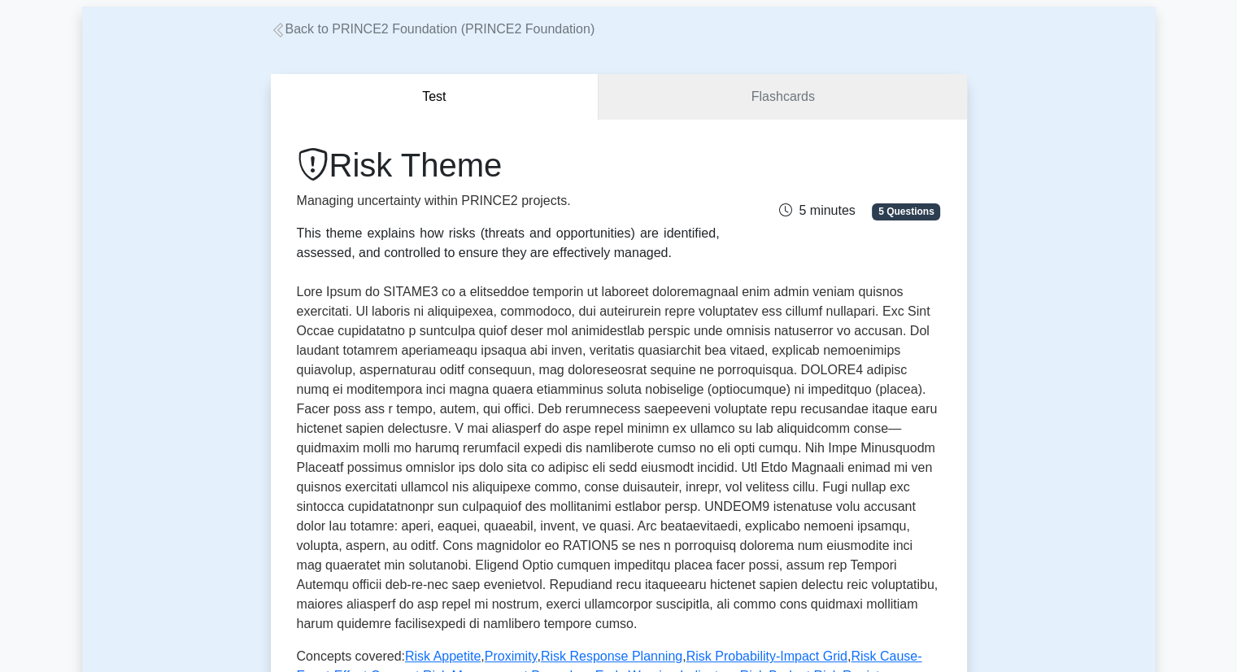
scroll to position [0, 0]
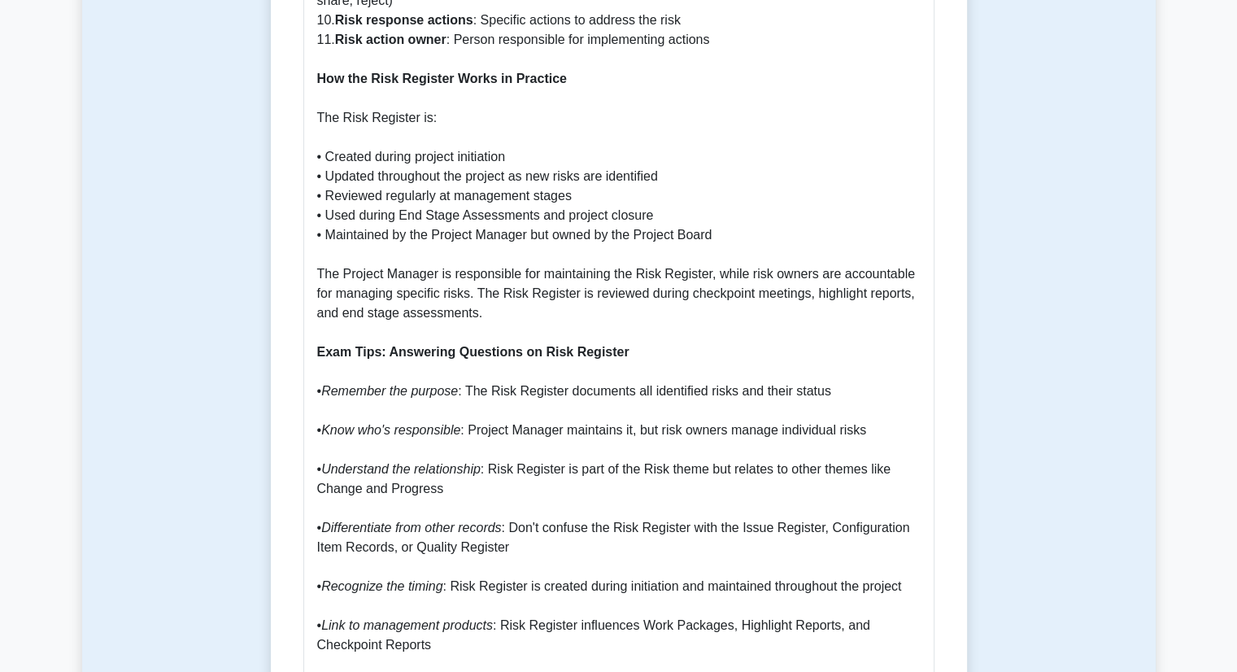
scroll to position [1250, 0]
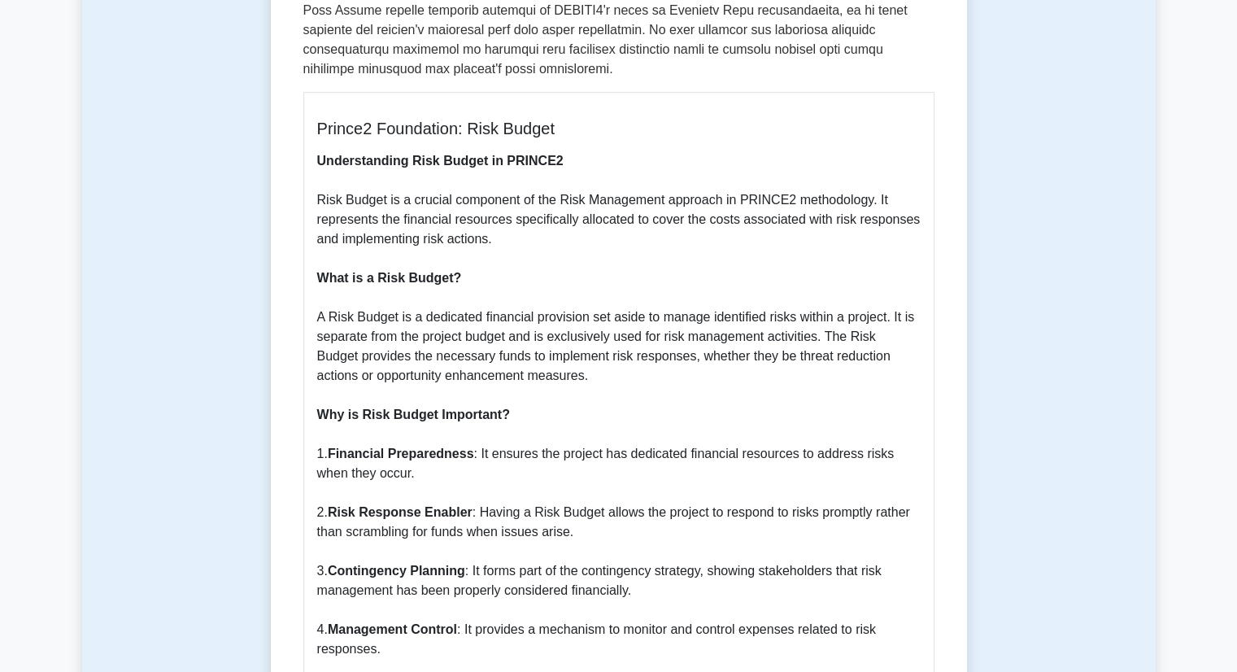
scroll to position [566, 0]
